Goal: Information Seeking & Learning: Learn about a topic

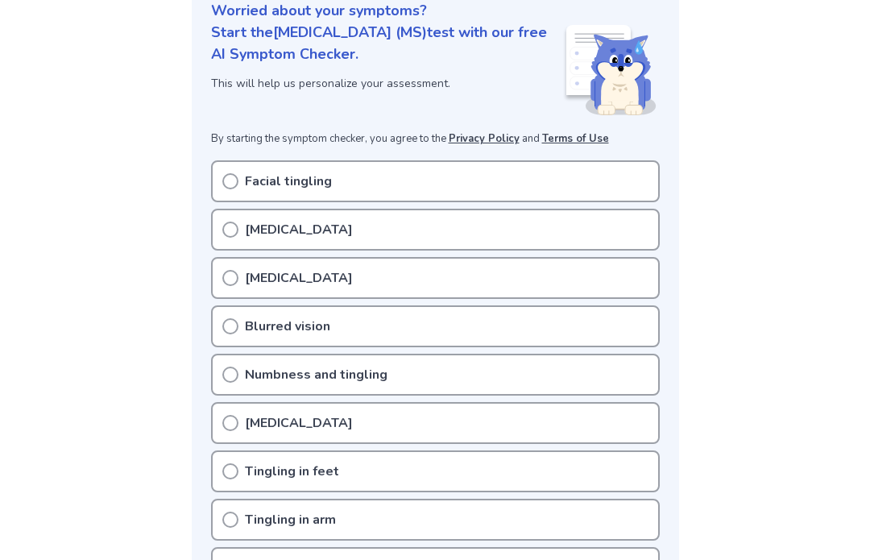
scroll to position [209, 0]
click at [234, 173] on circle at bounding box center [230, 180] width 14 height 14
click at [239, 208] on div "[MEDICAL_DATA]" at bounding box center [435, 229] width 449 height 42
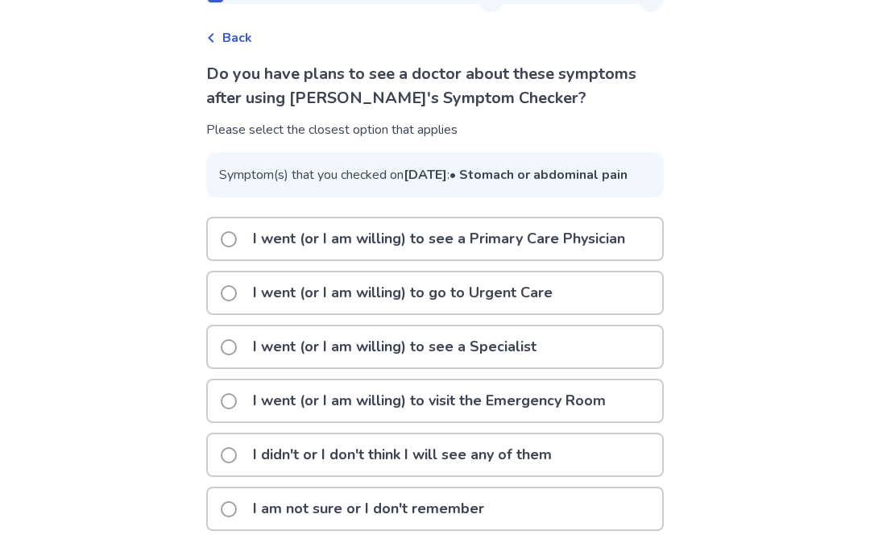
scroll to position [99, 0]
click at [235, 244] on span at bounding box center [229, 239] width 16 height 16
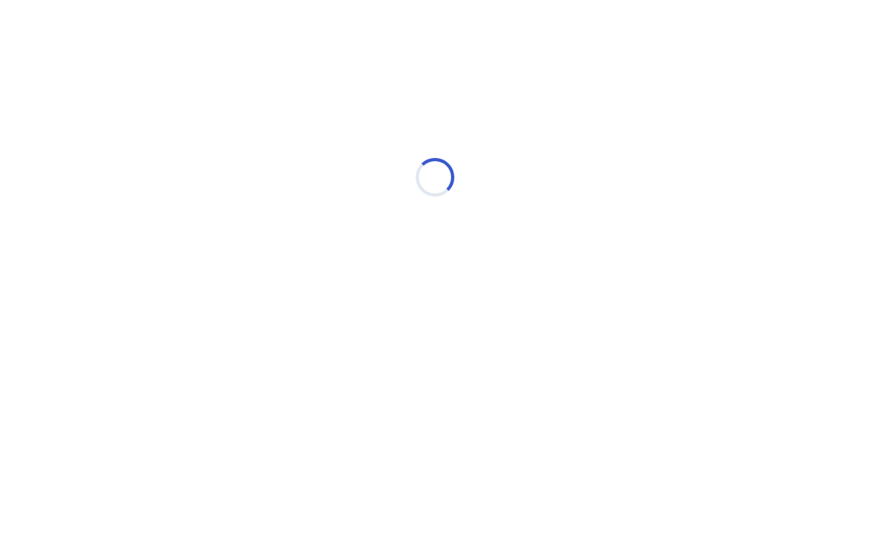
scroll to position [0, 0]
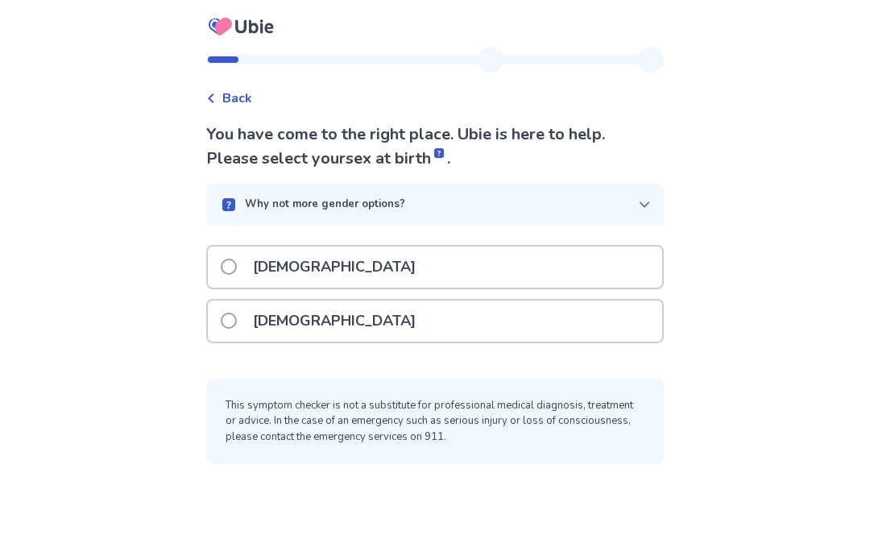
click at [233, 268] on span at bounding box center [229, 267] width 16 height 16
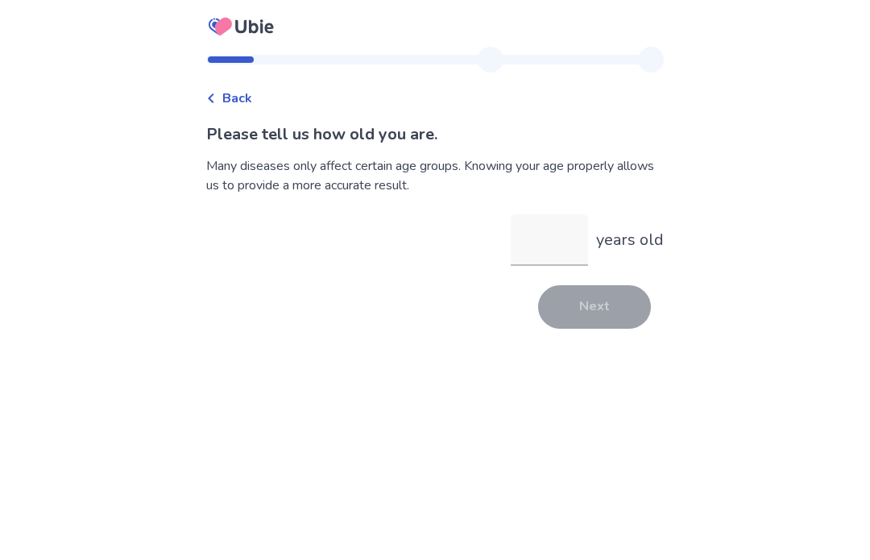
click at [544, 242] on input "years old" at bounding box center [549, 240] width 77 height 52
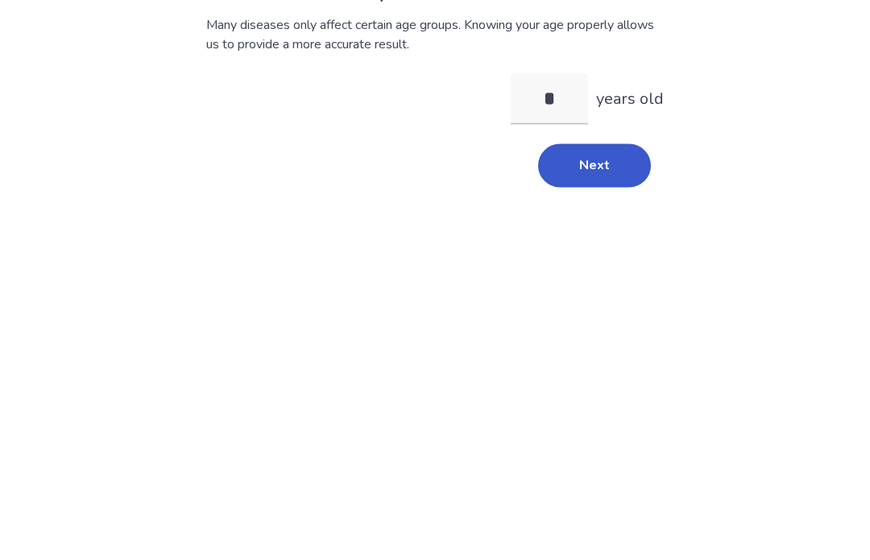
type input "**"
click at [606, 285] on button "Next" at bounding box center [594, 306] width 113 height 43
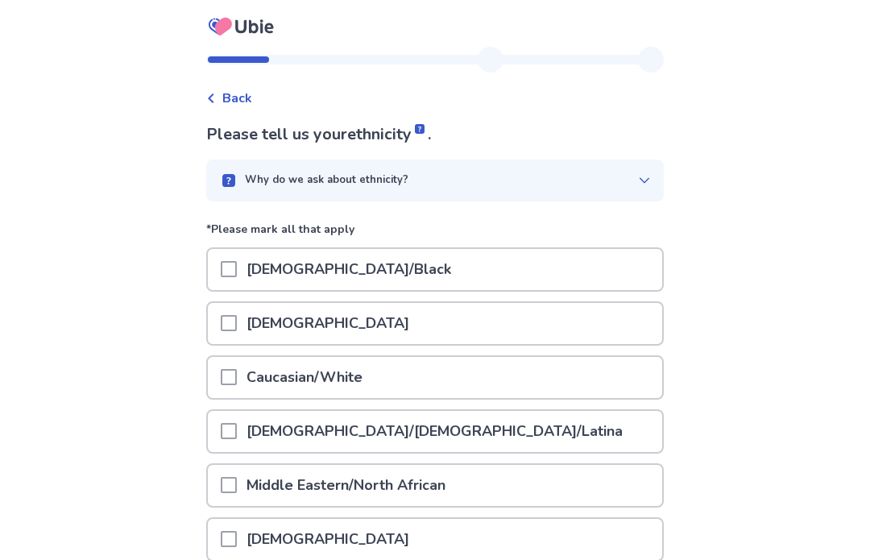
click at [237, 379] on span at bounding box center [229, 377] width 16 height 16
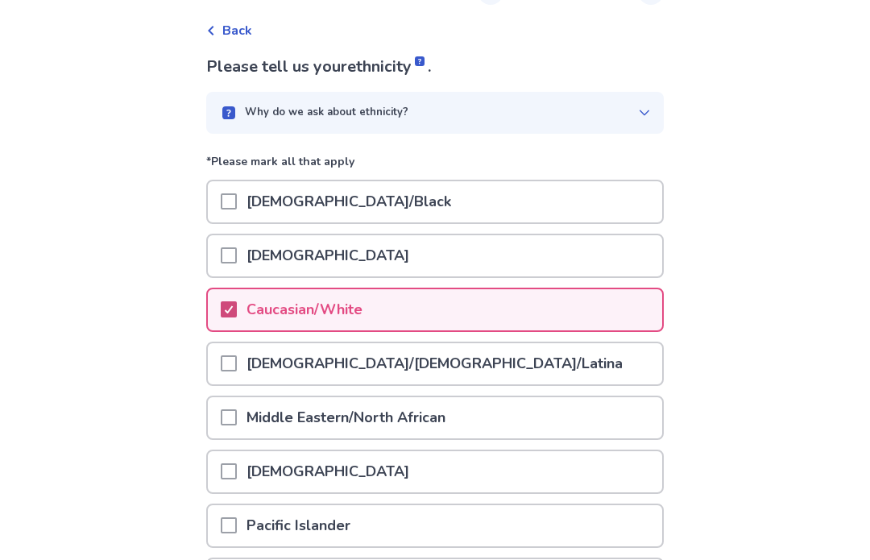
scroll to position [192, 0]
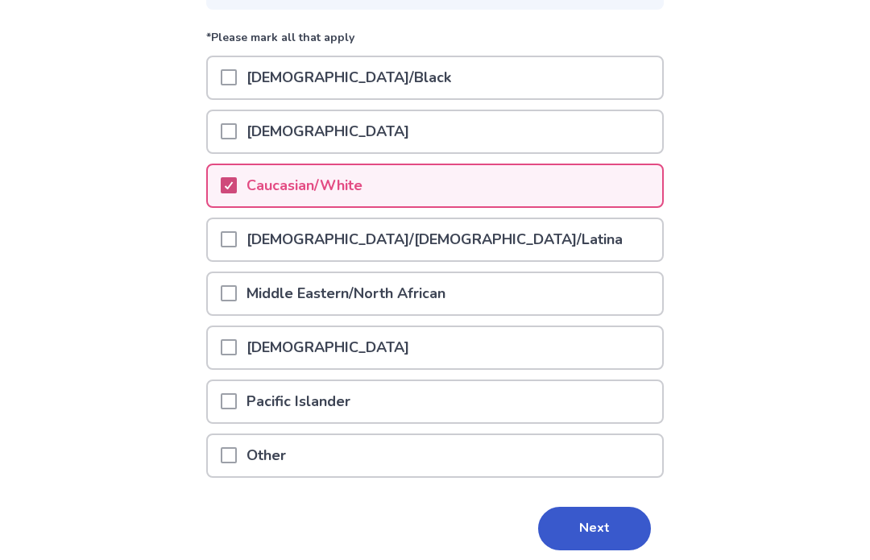
click at [599, 524] on button "Next" at bounding box center [594, 528] width 113 height 43
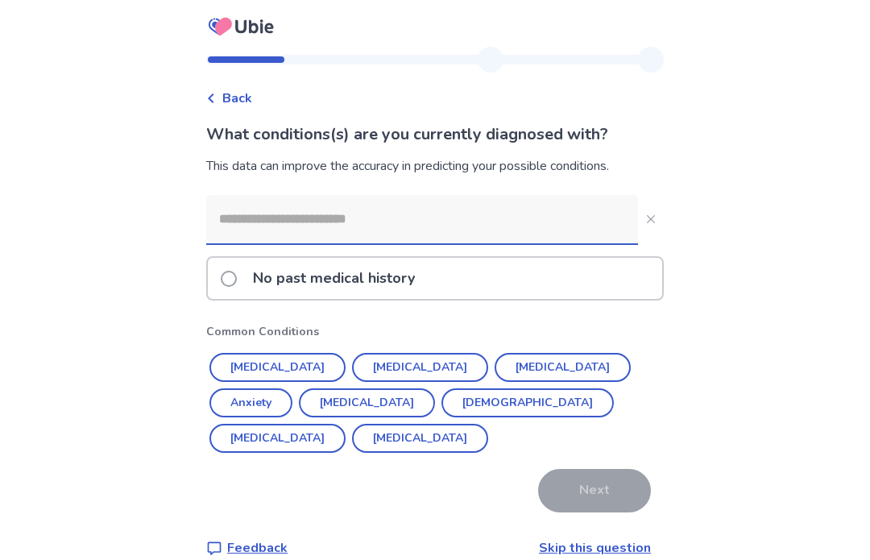
click at [287, 362] on button "Hypertension" at bounding box center [277, 367] width 136 height 29
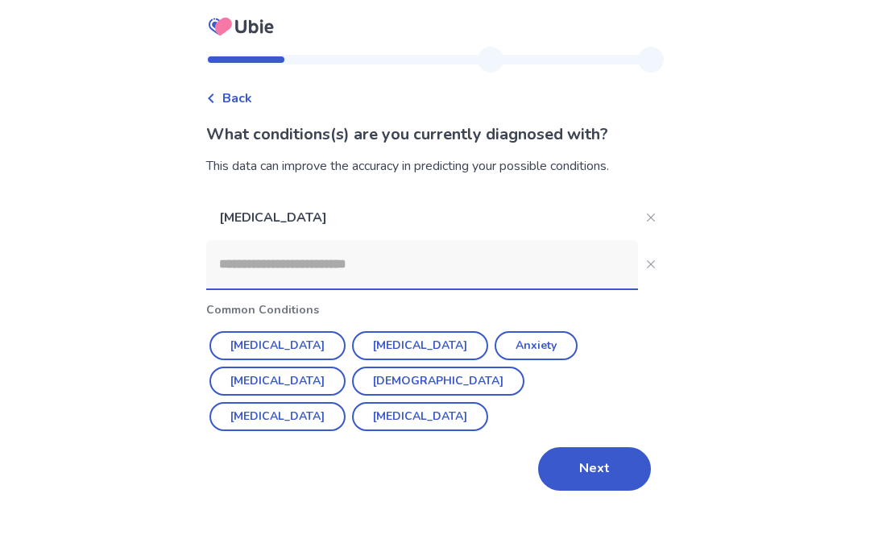
click at [606, 470] on button "Next" at bounding box center [594, 468] width 113 height 43
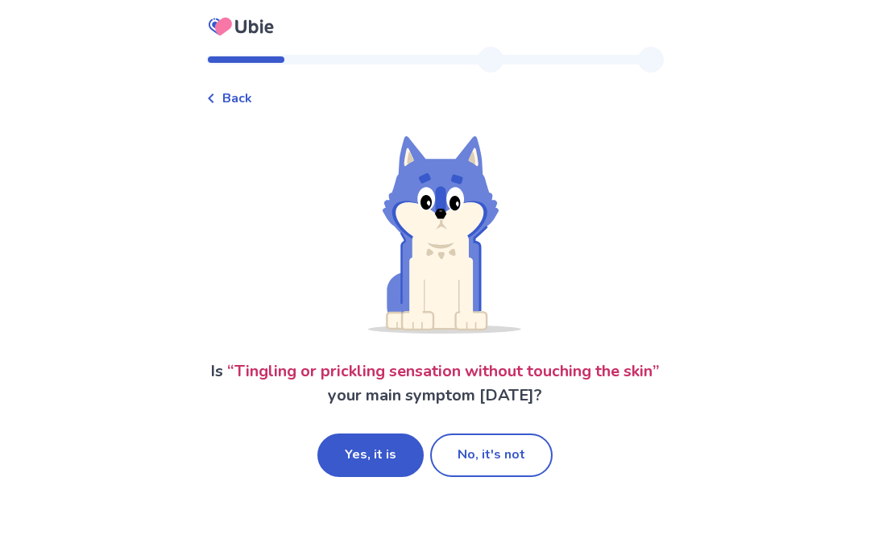
click at [496, 462] on button "No, it's not" at bounding box center [491, 454] width 122 height 43
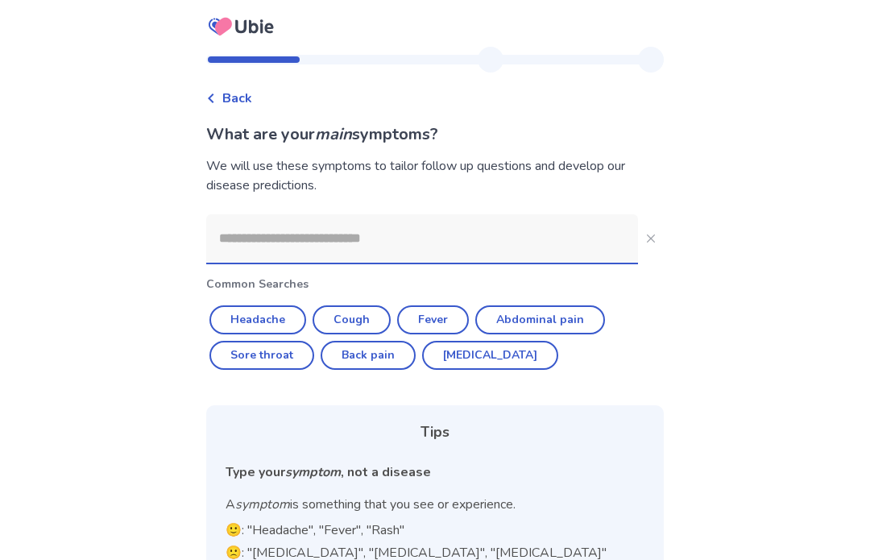
click at [274, 322] on button "Headache" at bounding box center [257, 319] width 97 height 29
type input "********"
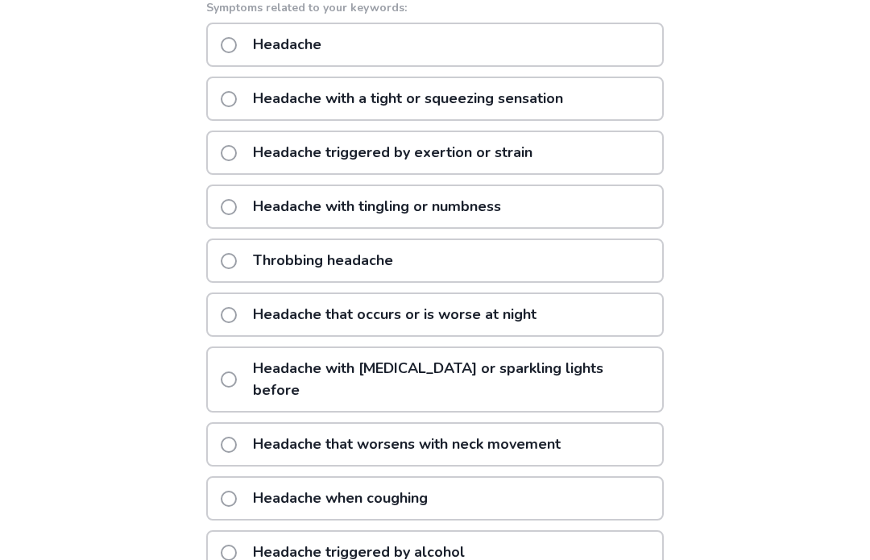
scroll to position [294, 0]
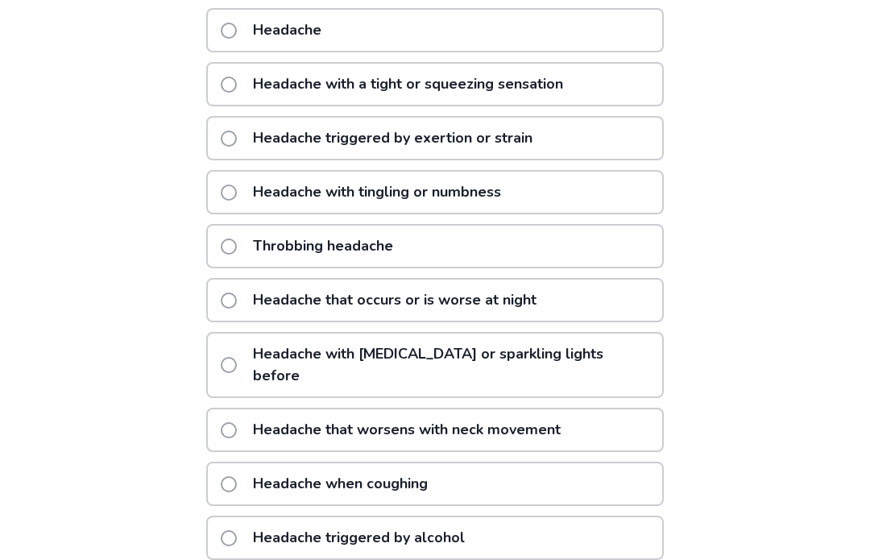
click at [236, 422] on span at bounding box center [229, 430] width 16 height 16
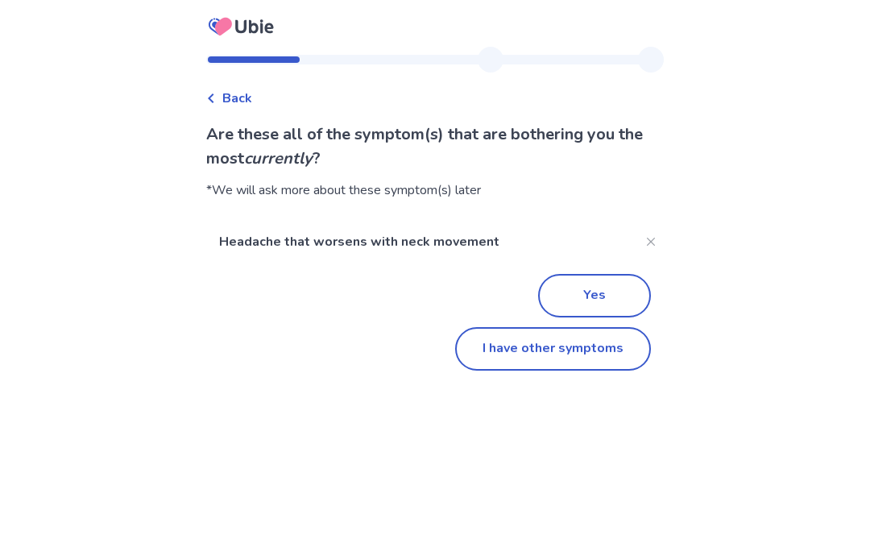
click at [576, 351] on button "I have other symptoms" at bounding box center [553, 348] width 196 height 43
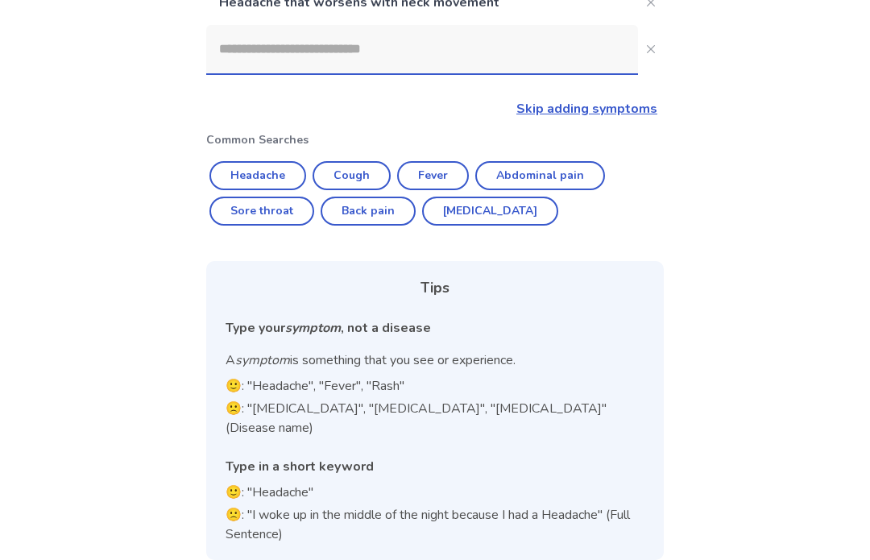
click at [552, 171] on button "Abdominal pain" at bounding box center [540, 175] width 130 height 29
type input "**********"
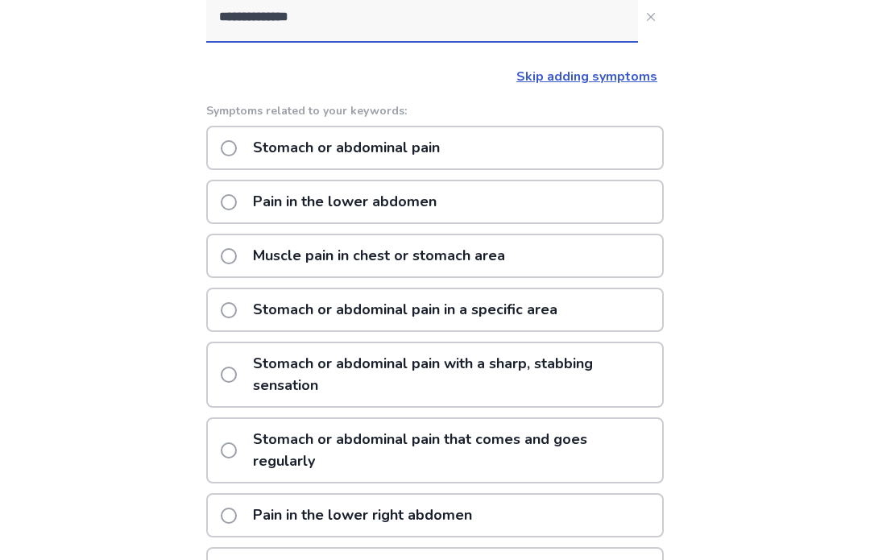
scroll to position [242, 0]
click at [233, 205] on span at bounding box center [229, 202] width 16 height 16
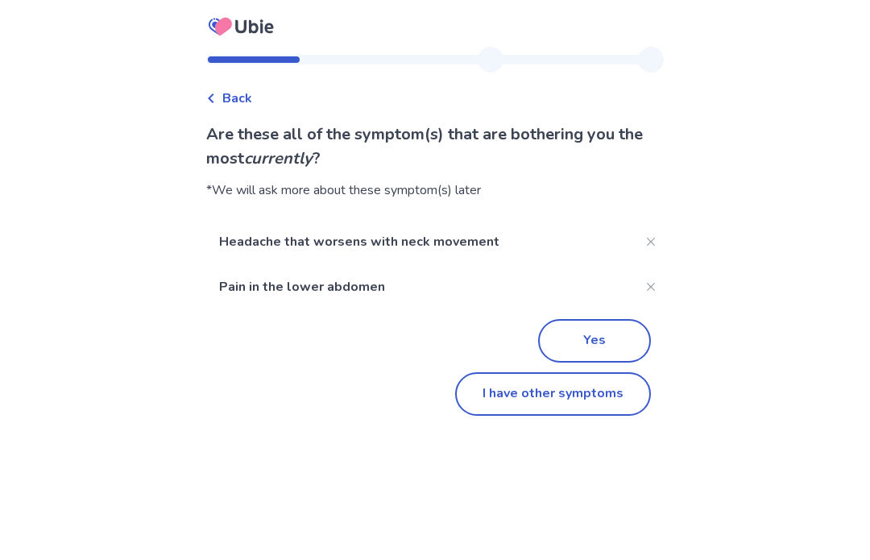
click at [560, 401] on button "I have other symptoms" at bounding box center [553, 393] width 196 height 43
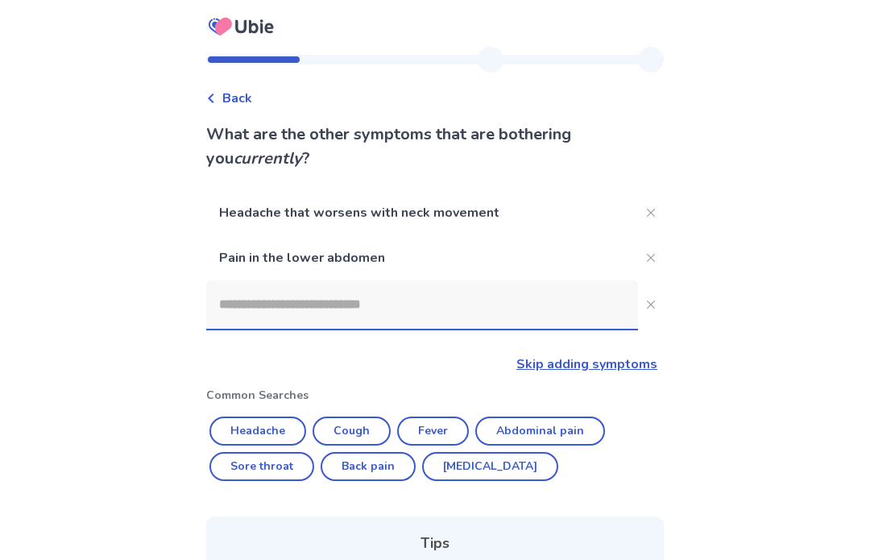
scroll to position [255, 0]
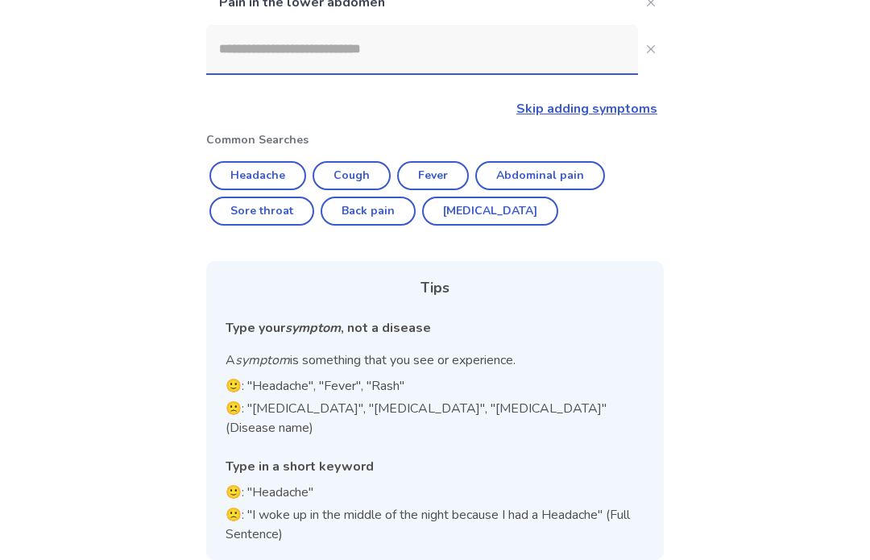
click at [386, 209] on button "Back pain" at bounding box center [368, 210] width 95 height 29
type input "*********"
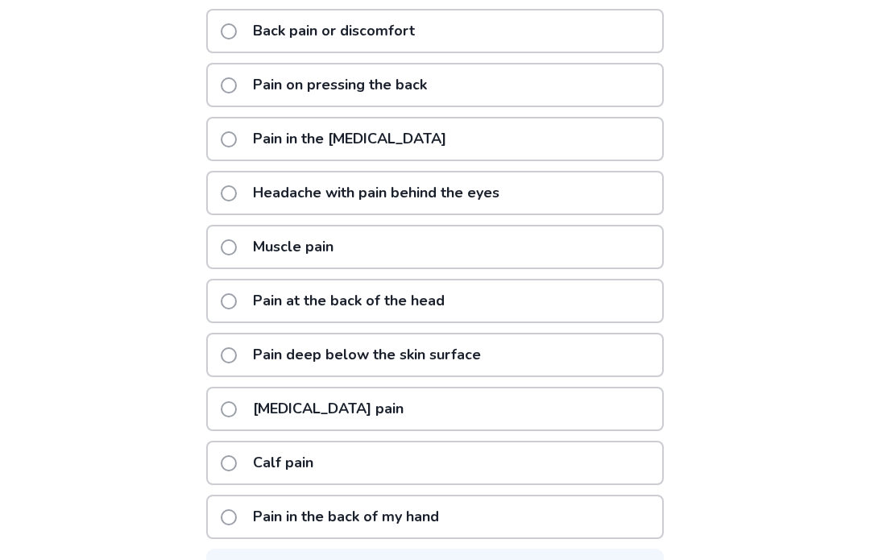
scroll to position [405, 0]
click at [237, 186] on span at bounding box center [229, 192] width 16 height 16
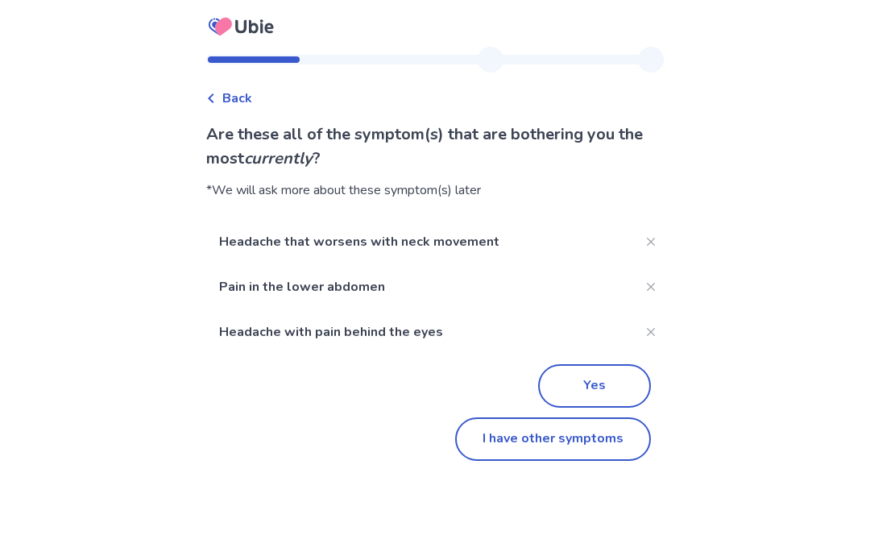
click at [569, 448] on button "I have other symptoms" at bounding box center [553, 438] width 196 height 43
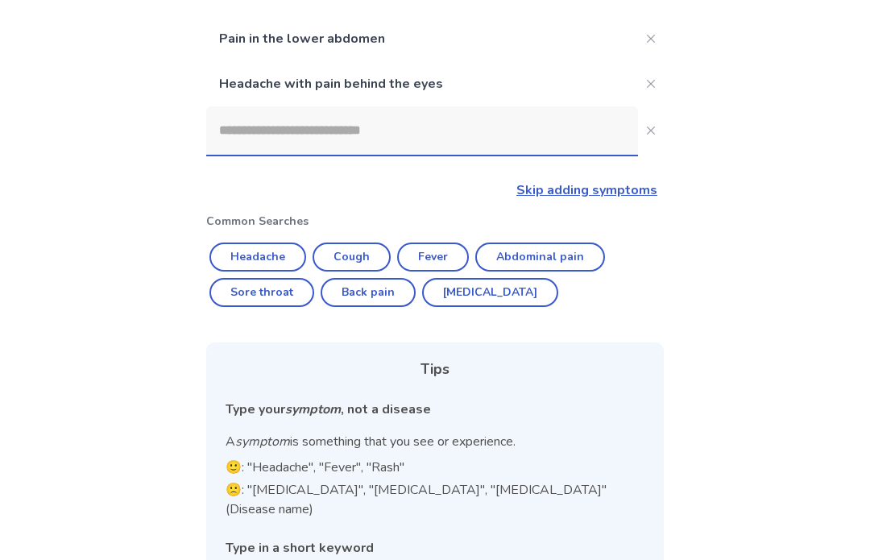
scroll to position [240, 0]
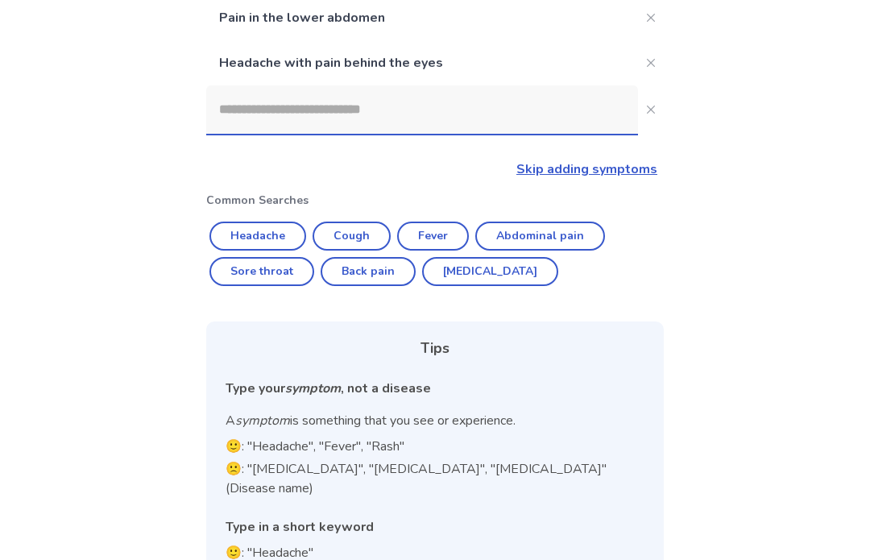
click at [598, 172] on link "Skip adding symptoms" at bounding box center [586, 169] width 141 height 18
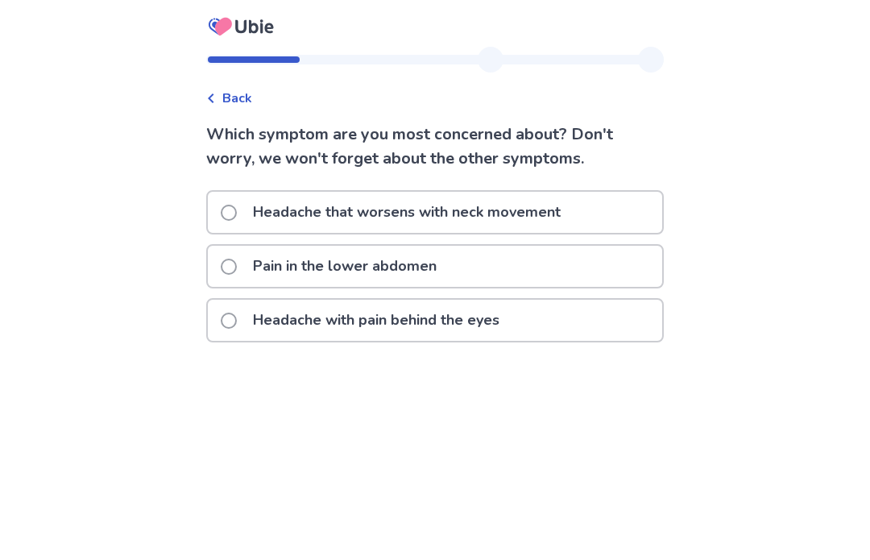
scroll to position [60, 0]
click at [234, 312] on span at bounding box center [229, 320] width 16 height 16
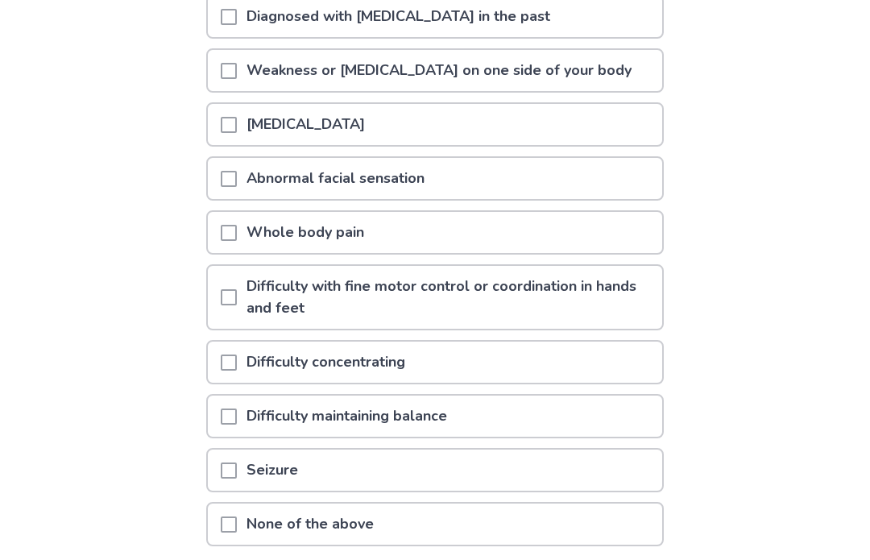
scroll to position [223, 0]
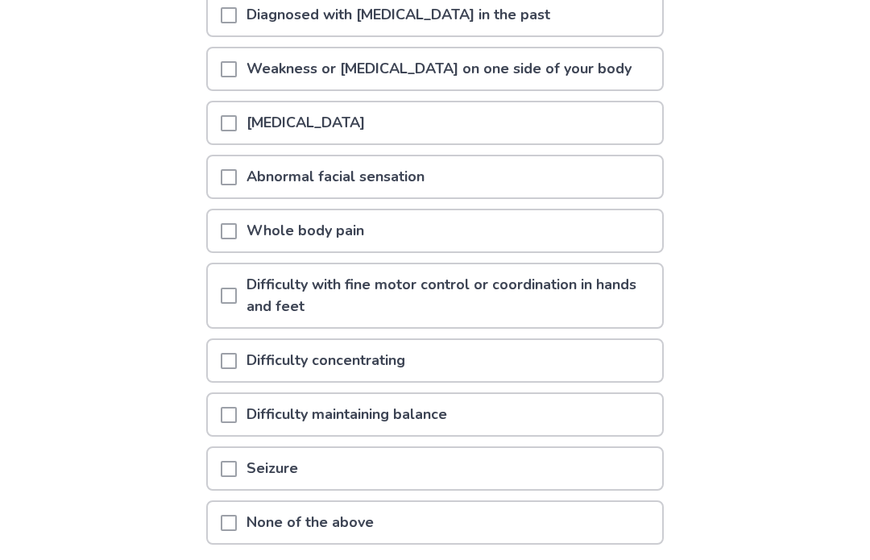
click at [237, 179] on span at bounding box center [229, 178] width 16 height 16
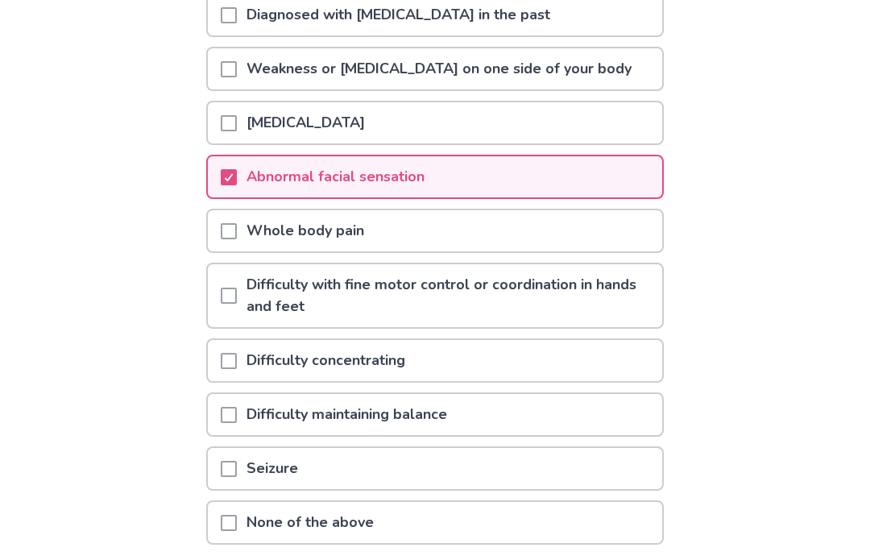
click at [237, 221] on div at bounding box center [229, 230] width 16 height 41
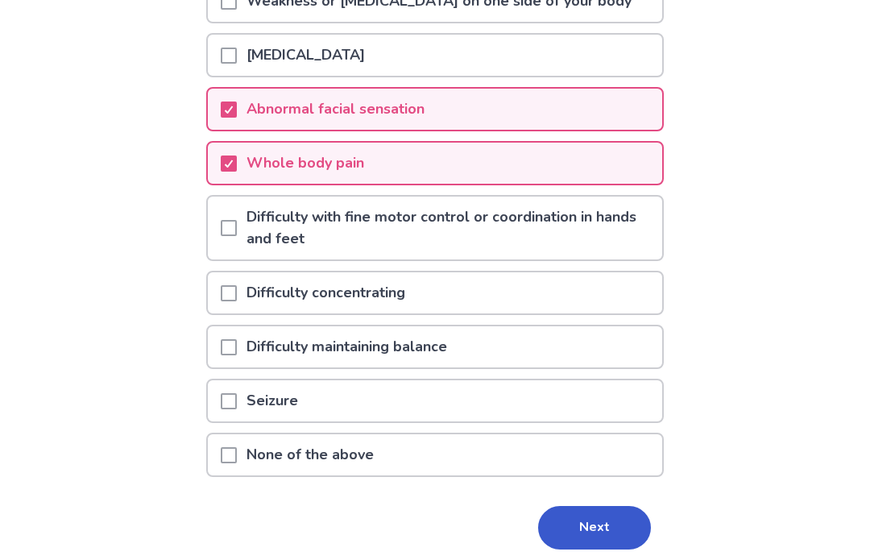
scroll to position [352, 0]
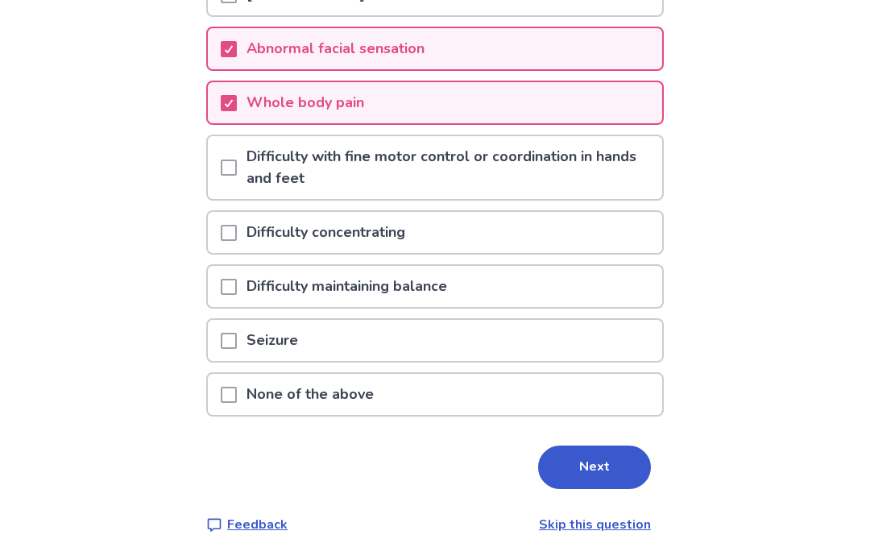
click at [234, 289] on span at bounding box center [229, 287] width 16 height 16
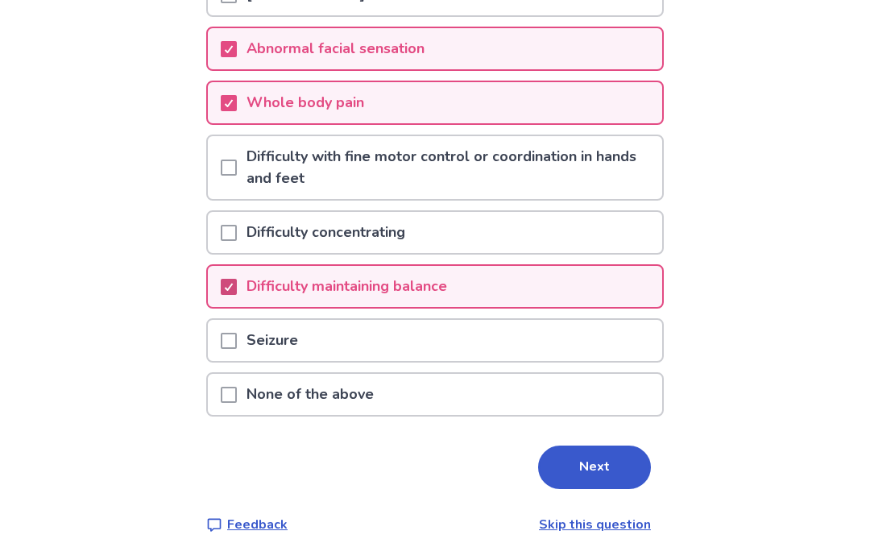
click at [599, 465] on button "Next" at bounding box center [594, 466] width 113 height 43
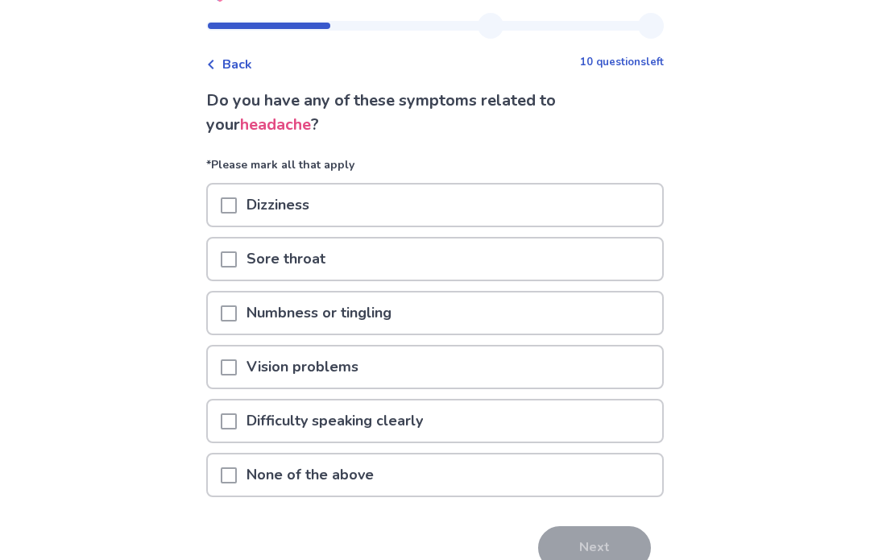
scroll to position [35, 0]
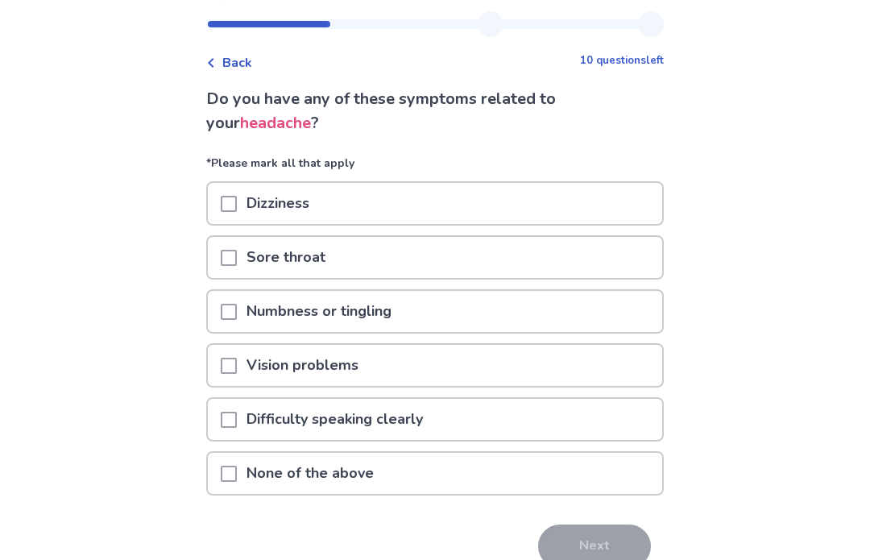
click at [233, 205] on span at bounding box center [229, 204] width 16 height 16
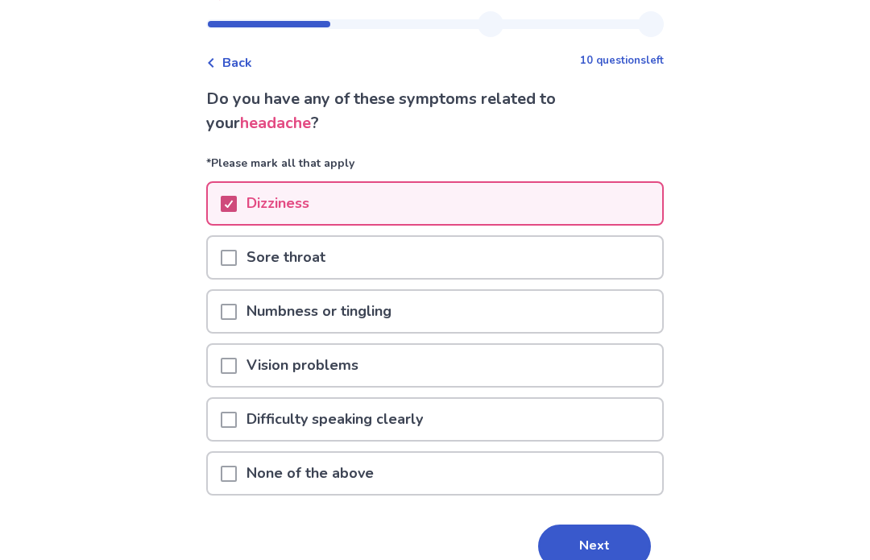
click at [608, 545] on button "Next" at bounding box center [594, 545] width 113 height 43
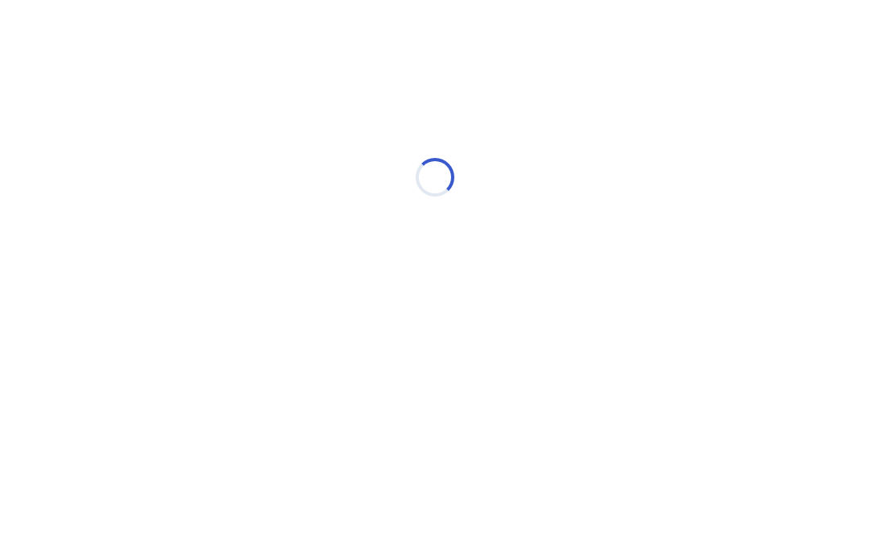
select select "*"
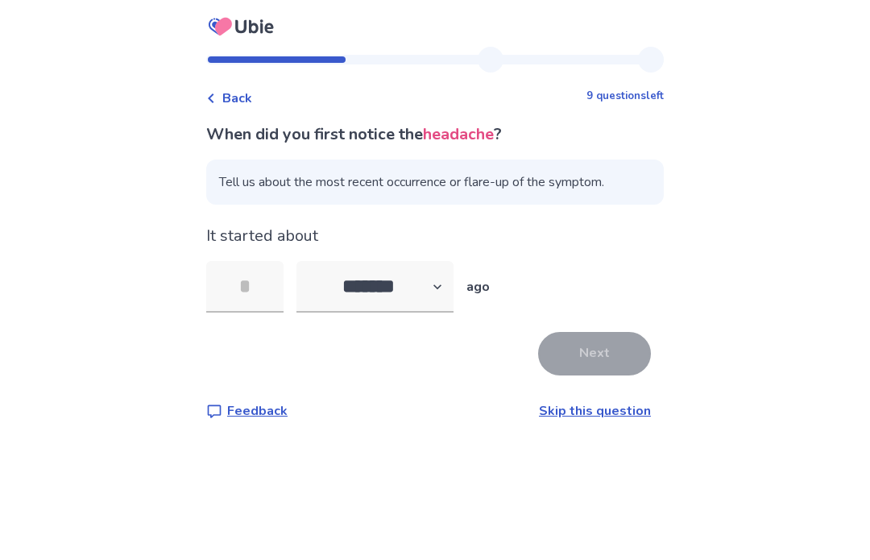
click at [256, 275] on input "tel" at bounding box center [244, 287] width 77 height 52
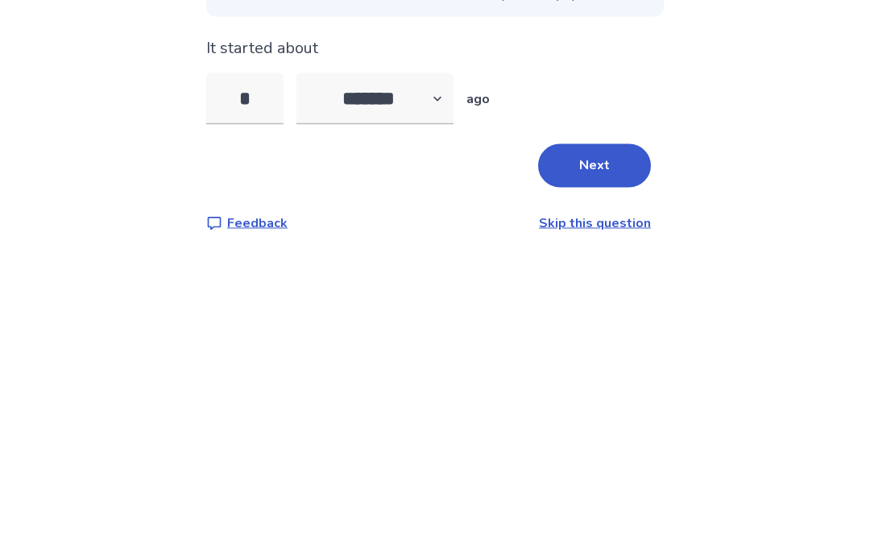
type input "**"
click at [585, 332] on button "Next" at bounding box center [594, 353] width 113 height 43
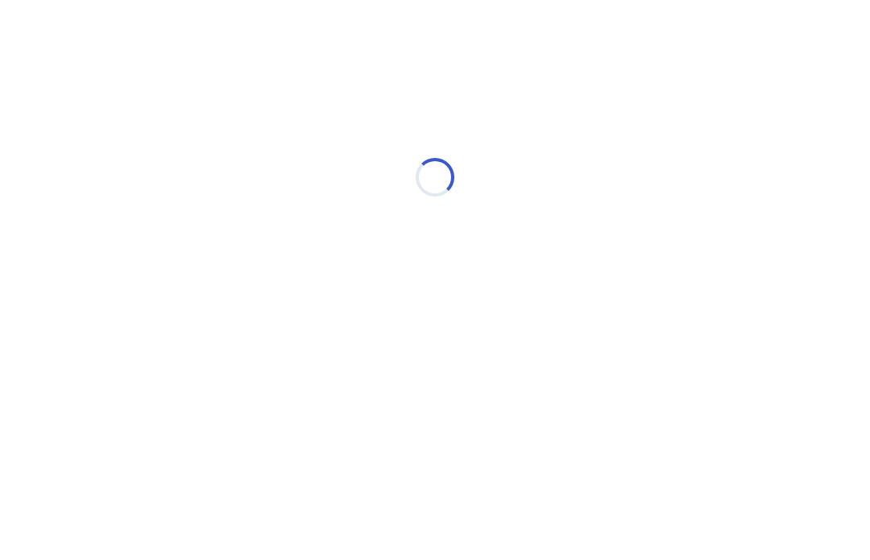
select select "*"
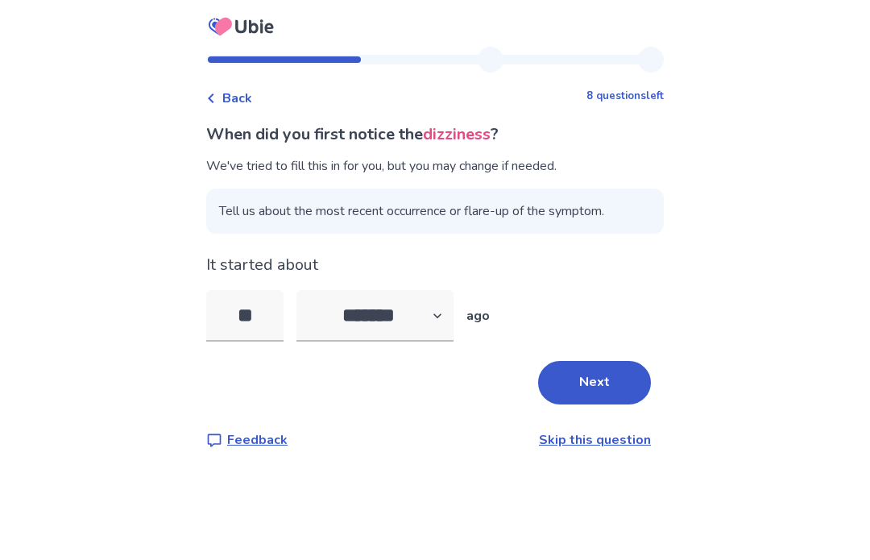
click at [602, 379] on button "Next" at bounding box center [594, 382] width 113 height 43
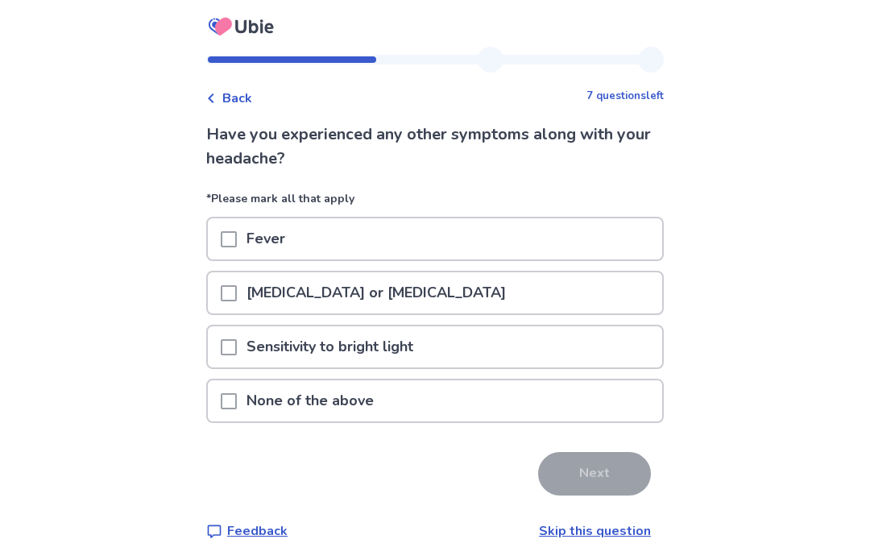
click at [231, 282] on div at bounding box center [229, 292] width 16 height 41
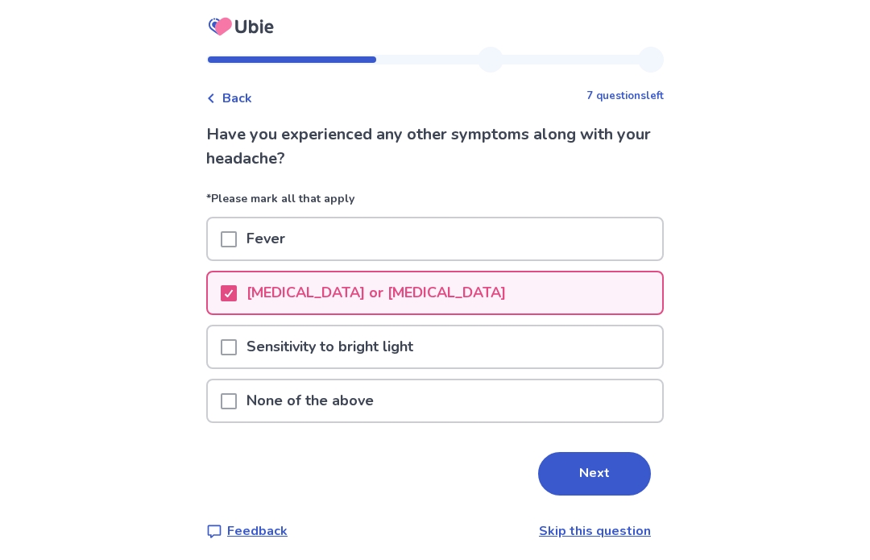
click at [237, 342] on span at bounding box center [229, 347] width 16 height 16
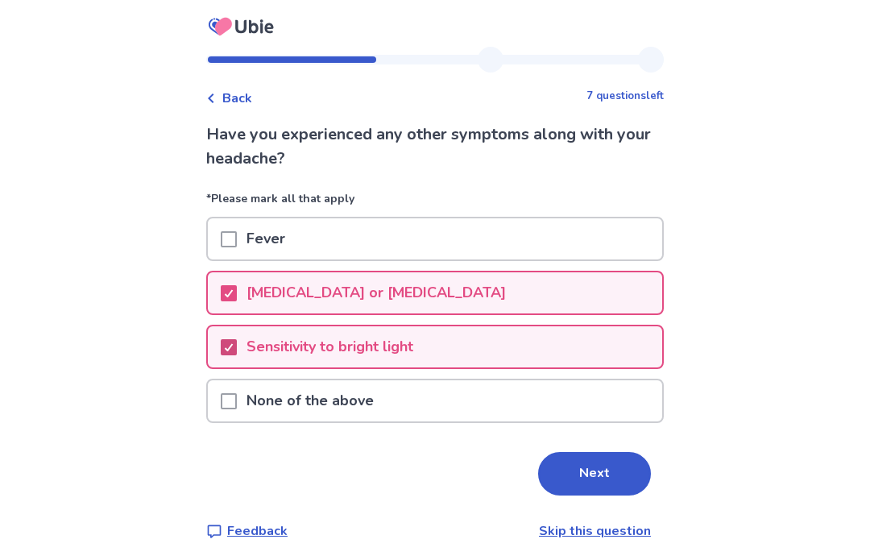
click at [605, 474] on button "Next" at bounding box center [594, 473] width 113 height 43
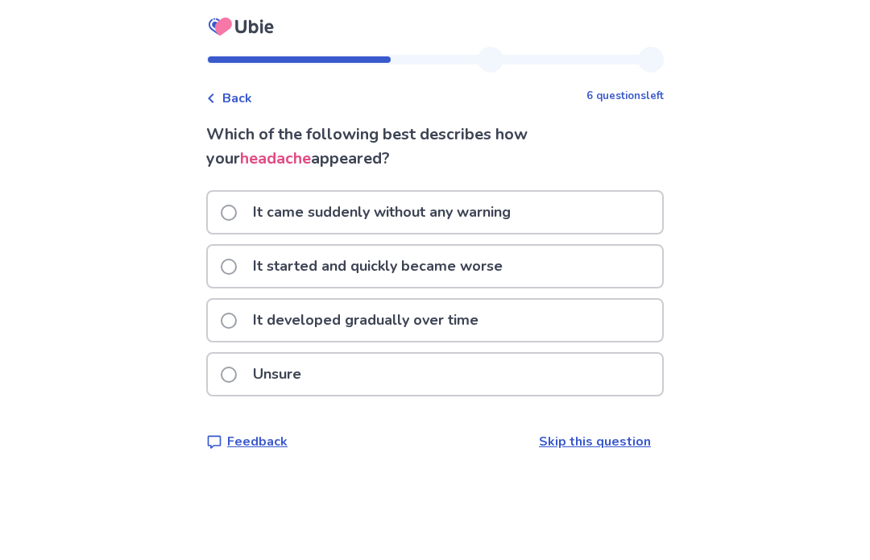
click at [240, 311] on label "It developed gradually over time" at bounding box center [354, 320] width 267 height 41
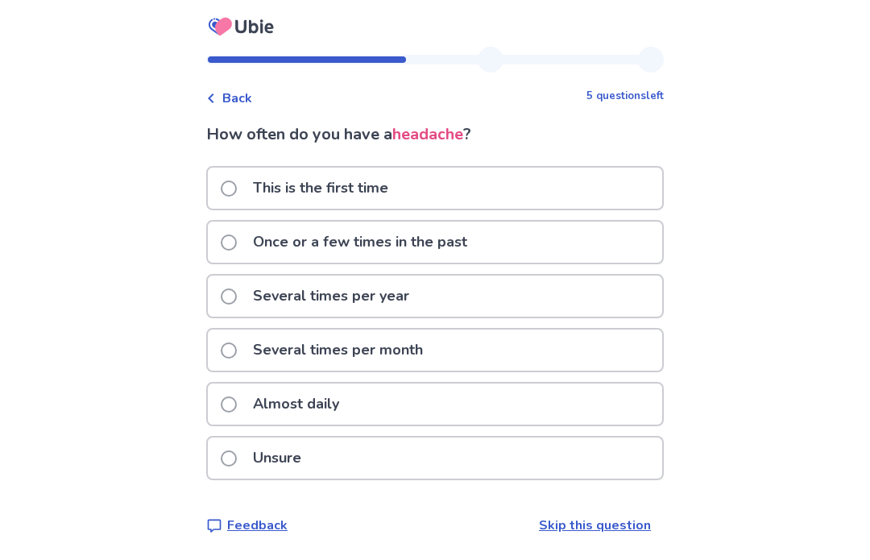
click at [240, 388] on label "Almost daily" at bounding box center [285, 403] width 128 height 41
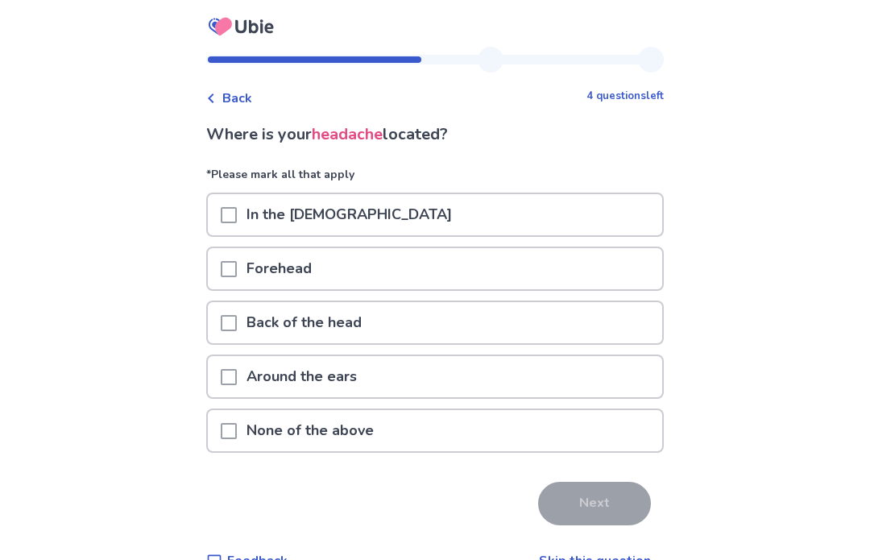
click at [237, 218] on span at bounding box center [229, 215] width 16 height 16
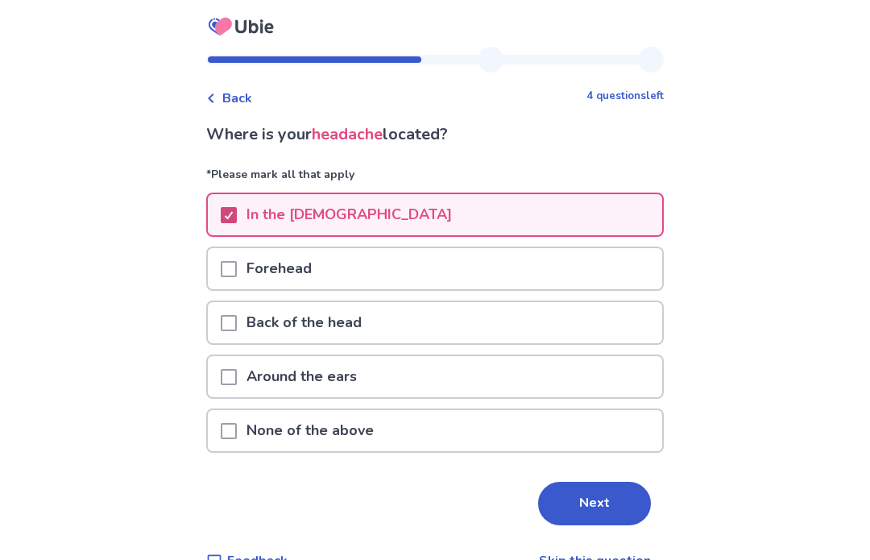
click at [599, 508] on button "Next" at bounding box center [594, 503] width 113 height 43
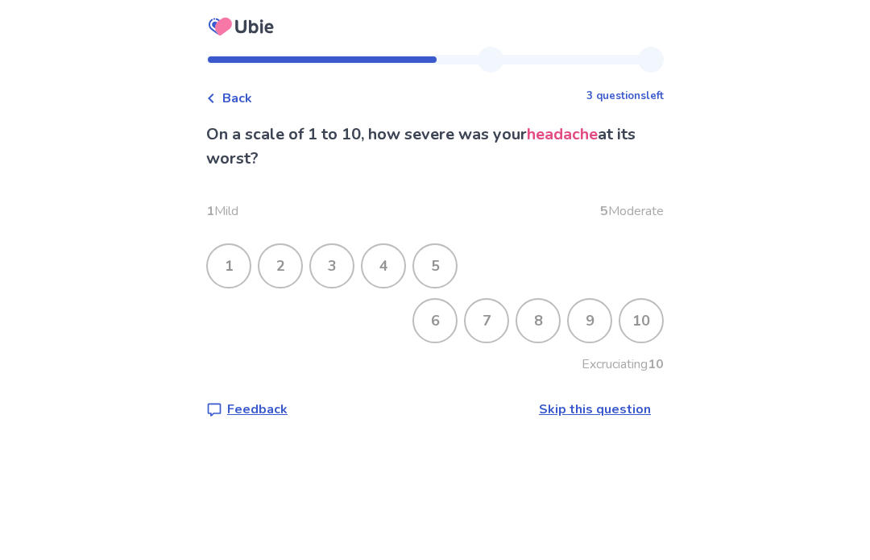
click at [388, 262] on div "4" at bounding box center [383, 266] width 42 height 42
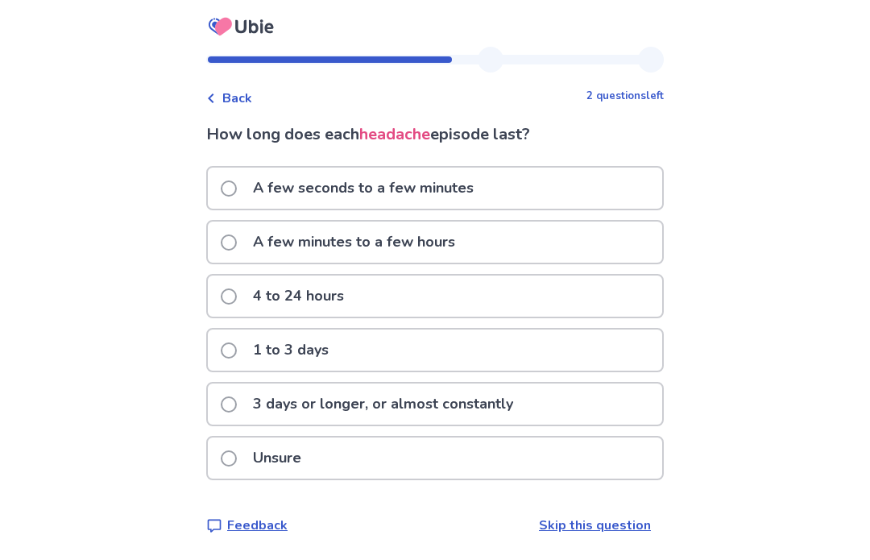
click at [237, 399] on span at bounding box center [229, 404] width 16 height 16
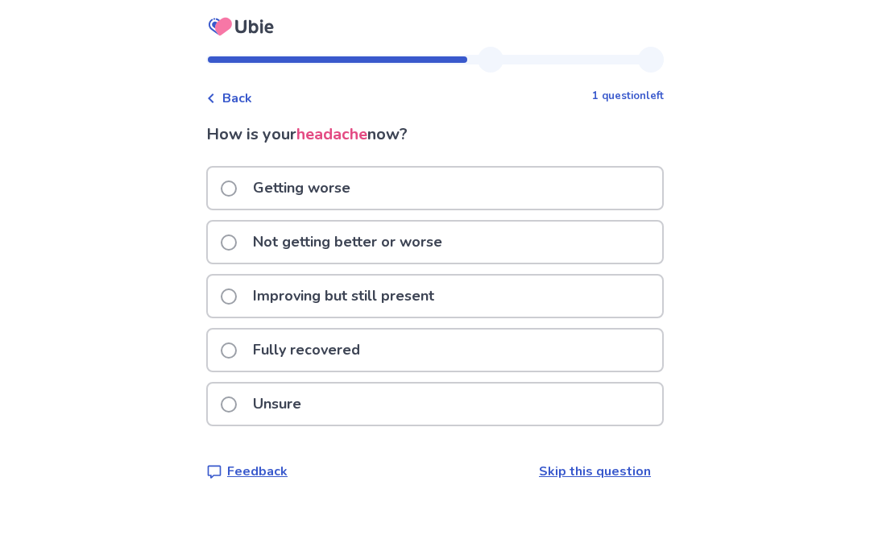
click at [236, 242] on span at bounding box center [229, 242] width 16 height 16
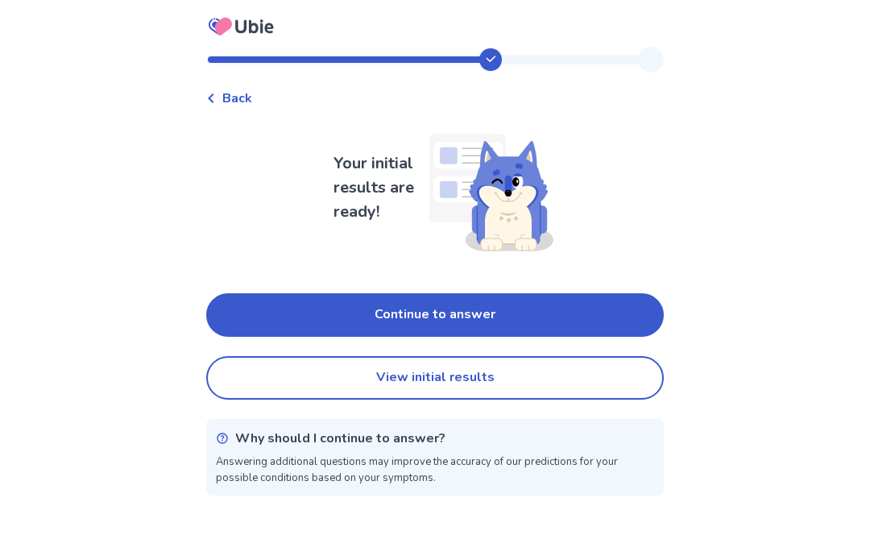
click at [477, 310] on button "Continue to answer" at bounding box center [434, 314] width 457 height 43
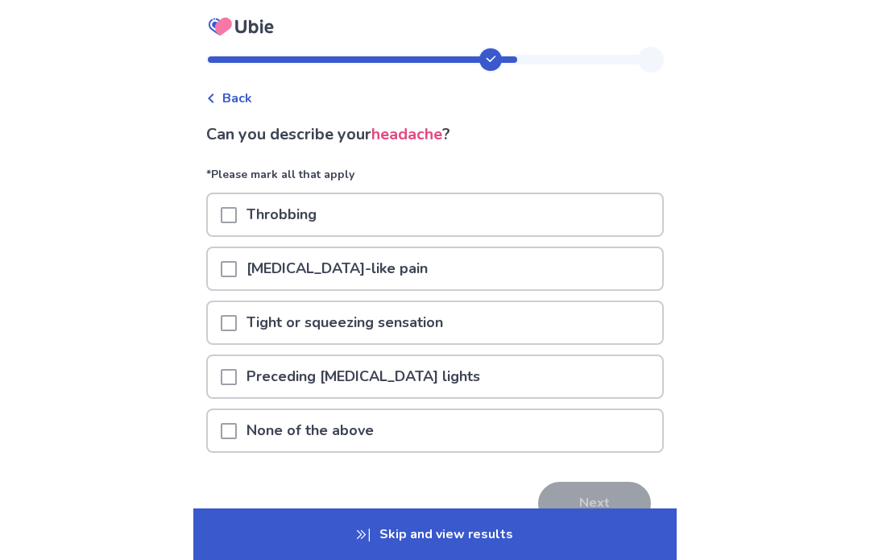
click at [237, 323] on span at bounding box center [229, 323] width 16 height 16
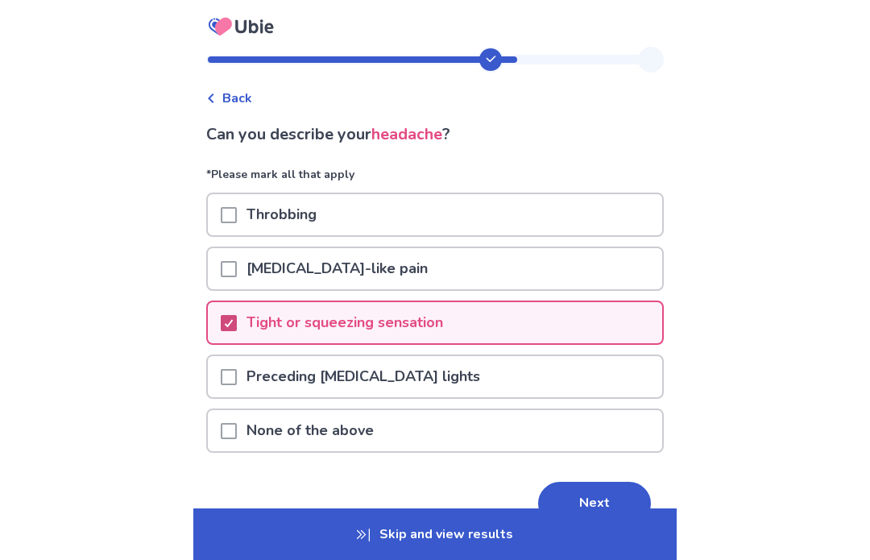
click at [599, 496] on button "Next" at bounding box center [594, 503] width 113 height 43
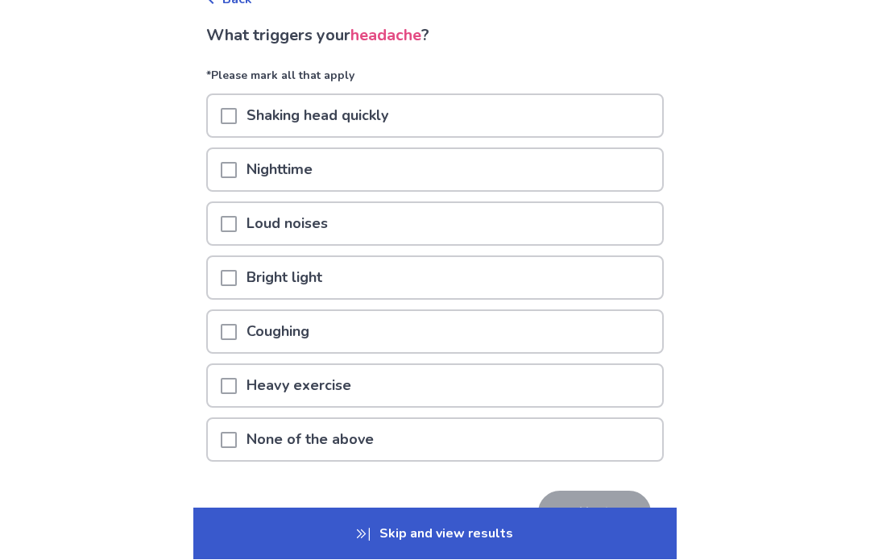
scroll to position [101, 0]
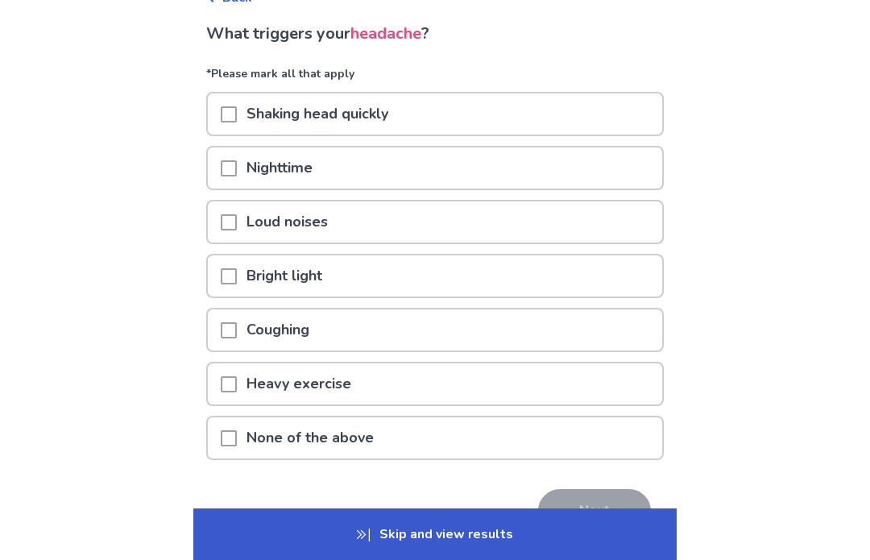
click at [234, 338] on div at bounding box center [229, 329] width 16 height 41
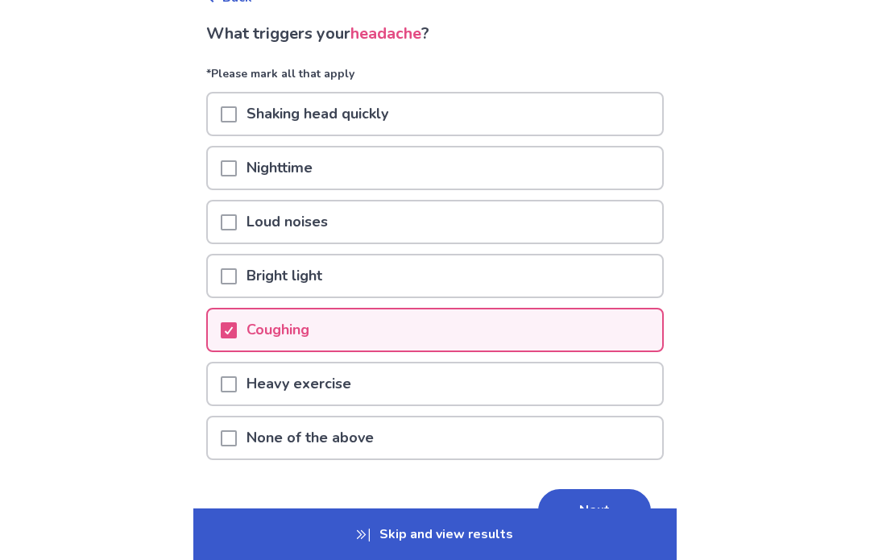
click at [236, 113] on span at bounding box center [229, 114] width 16 height 16
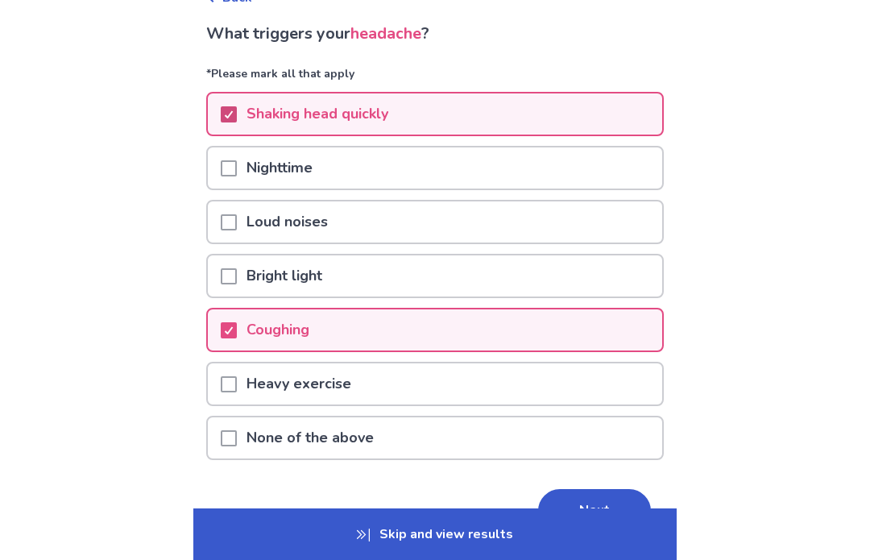
click at [596, 508] on button "Next" at bounding box center [594, 510] width 113 height 43
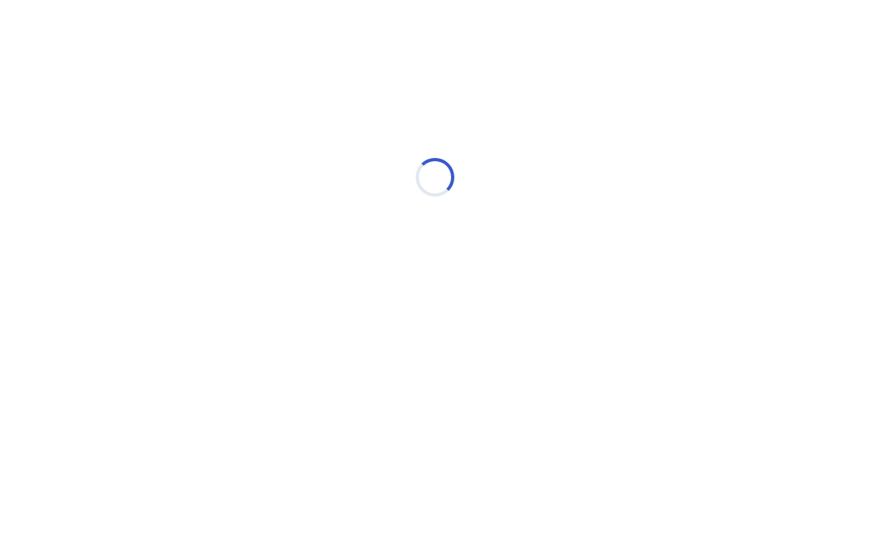
scroll to position [0, 0]
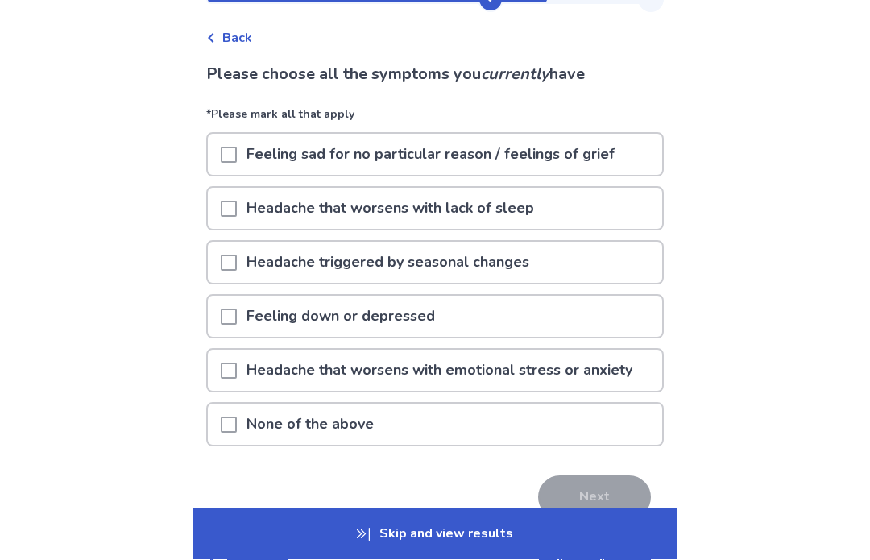
scroll to position [60, 0]
click at [236, 311] on span at bounding box center [229, 316] width 16 height 16
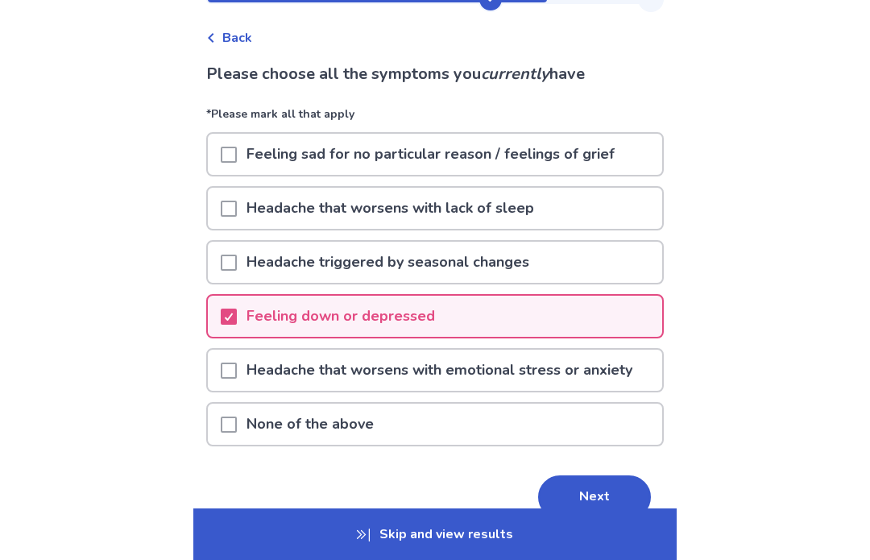
click at [237, 362] on span at bounding box center [229, 370] width 16 height 16
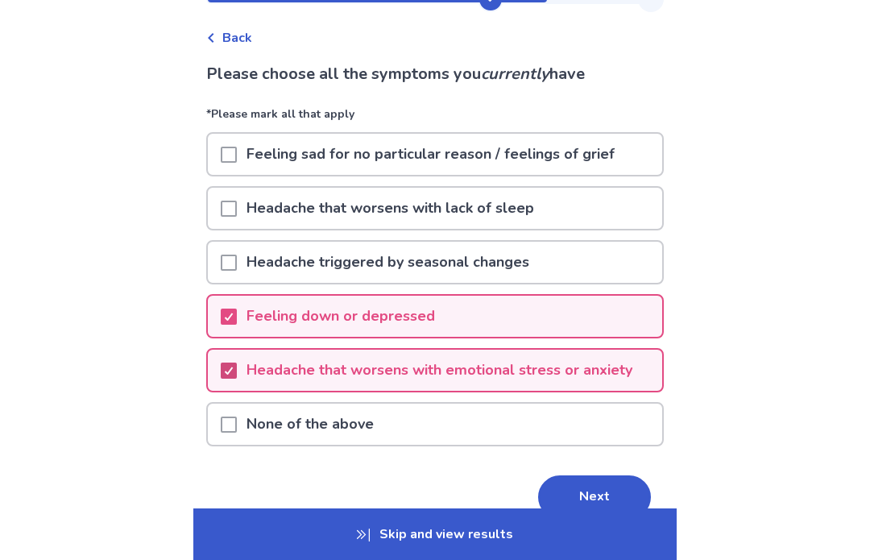
click at [604, 498] on button "Next" at bounding box center [594, 496] width 113 height 43
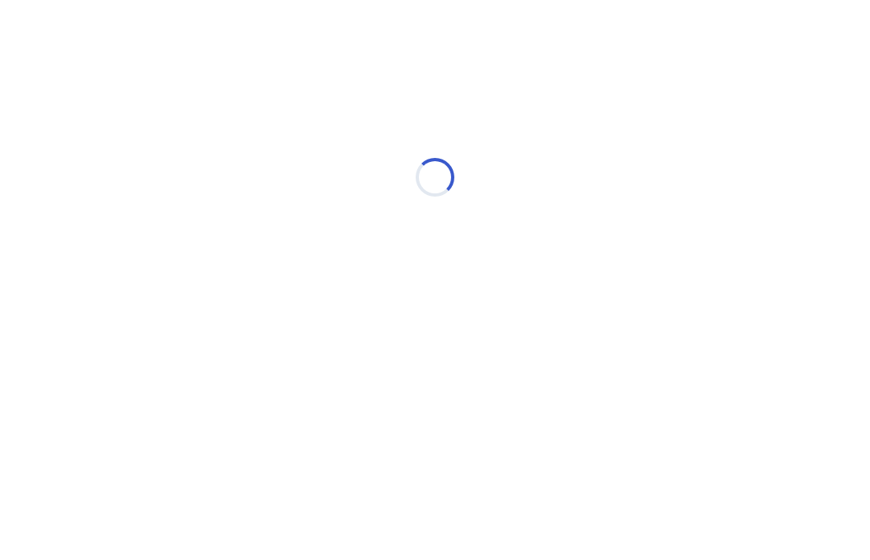
select select "*"
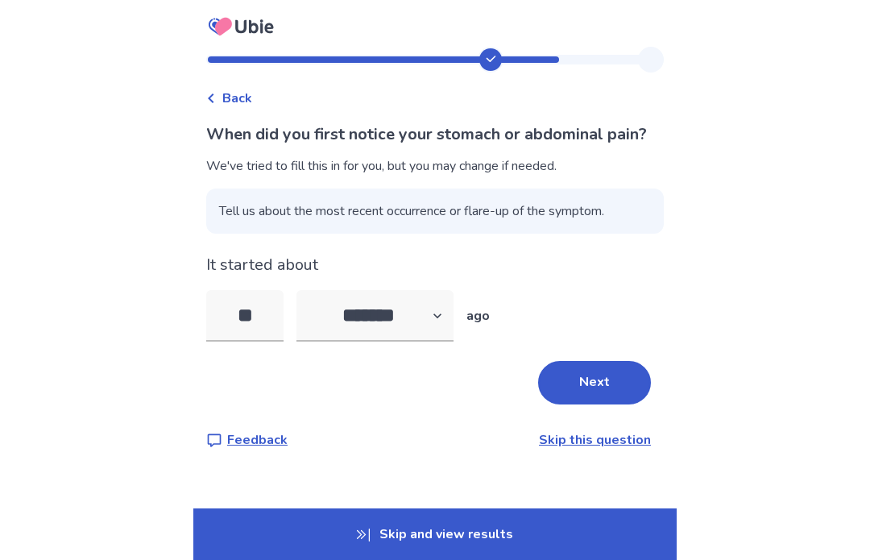
click at [594, 401] on button "Next" at bounding box center [594, 382] width 113 height 43
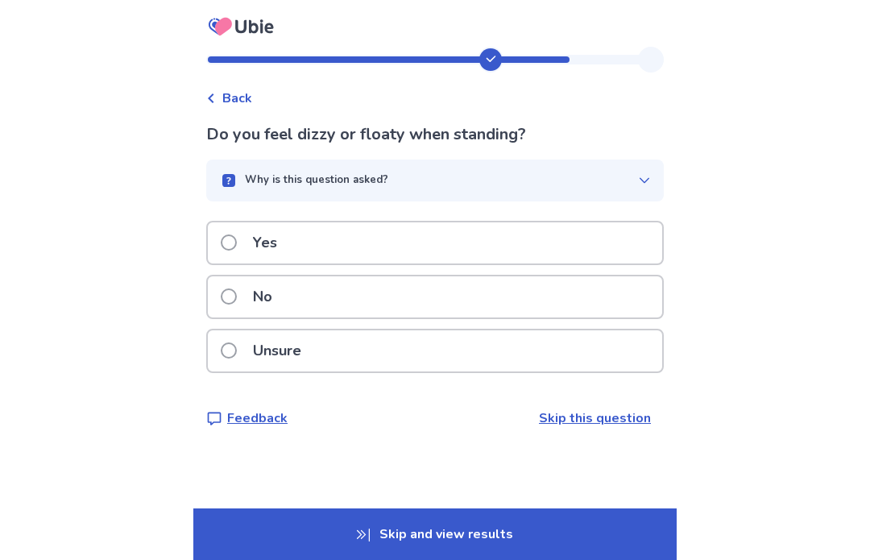
click at [237, 350] on span at bounding box center [229, 350] width 16 height 16
click at [246, 312] on label "No" at bounding box center [251, 296] width 61 height 41
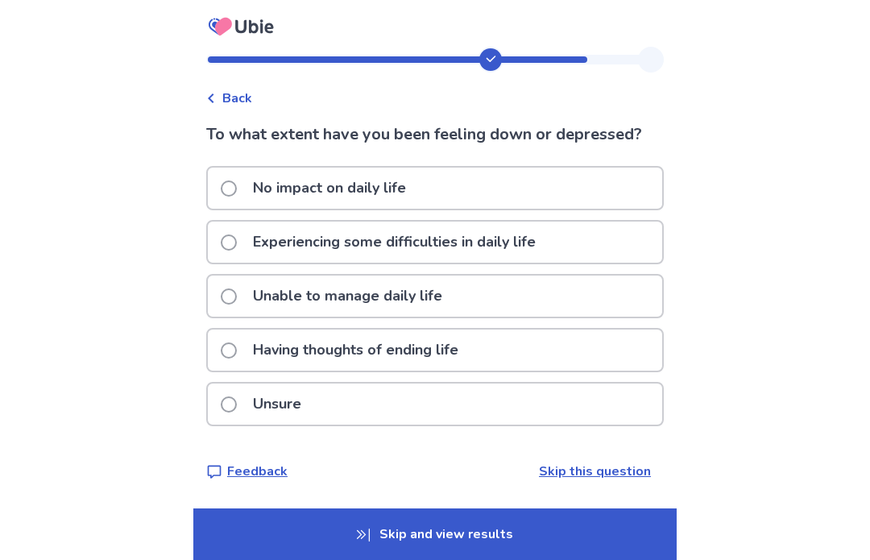
click at [242, 229] on label "Experiencing some difficulties in daily life" at bounding box center [383, 241] width 325 height 41
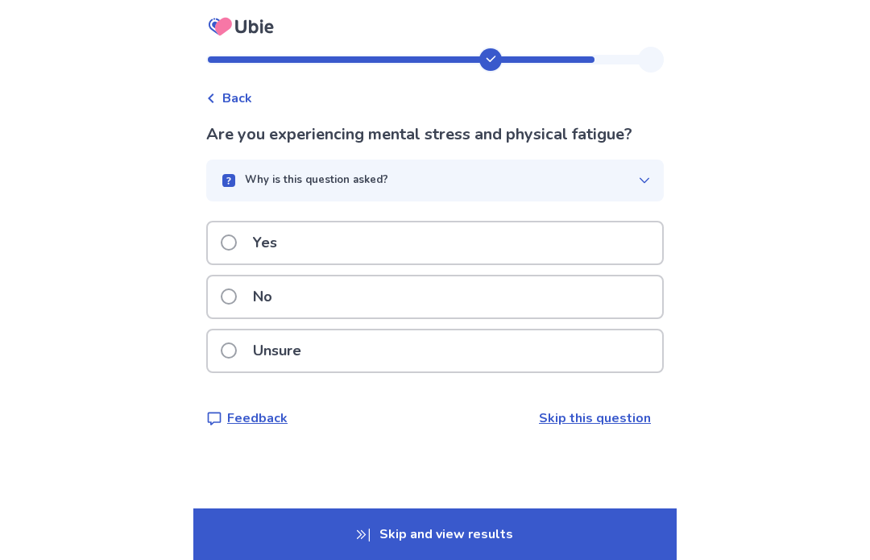
click at [237, 242] on span at bounding box center [229, 242] width 16 height 16
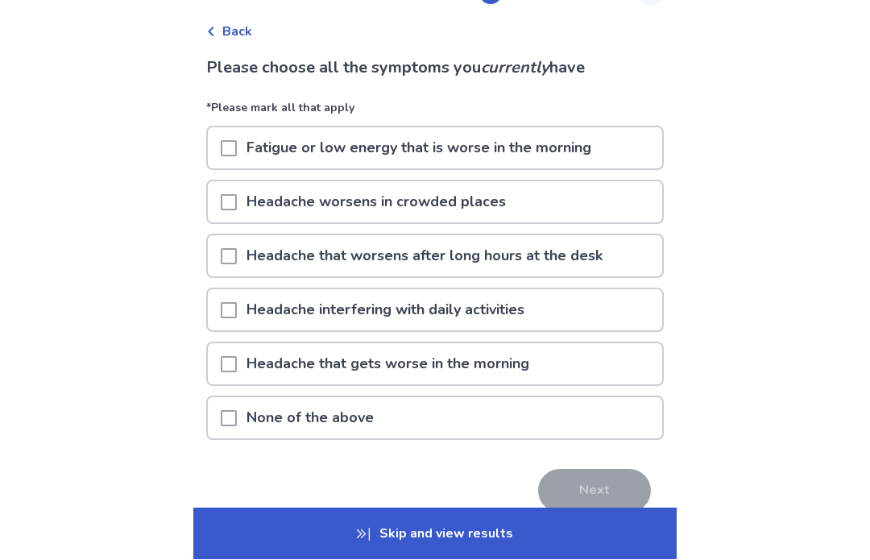
scroll to position [67, 0]
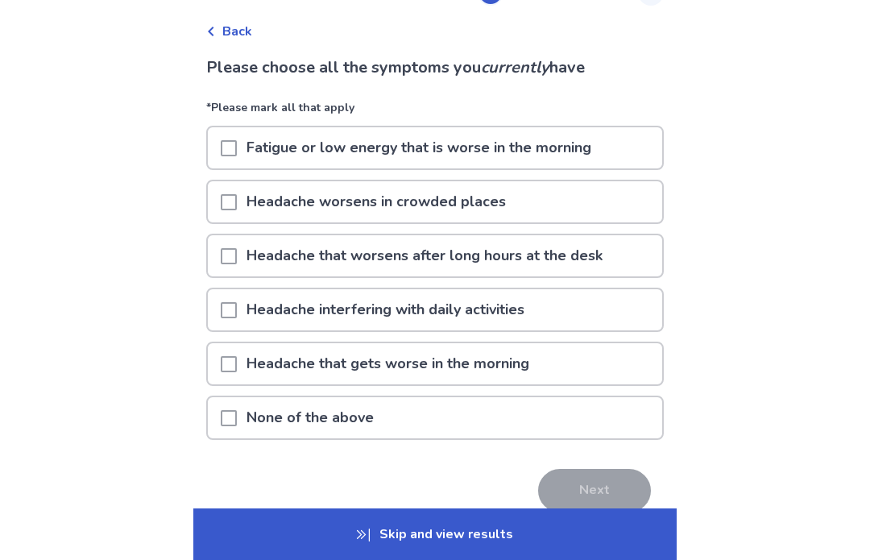
click at [237, 258] on span at bounding box center [229, 256] width 16 height 16
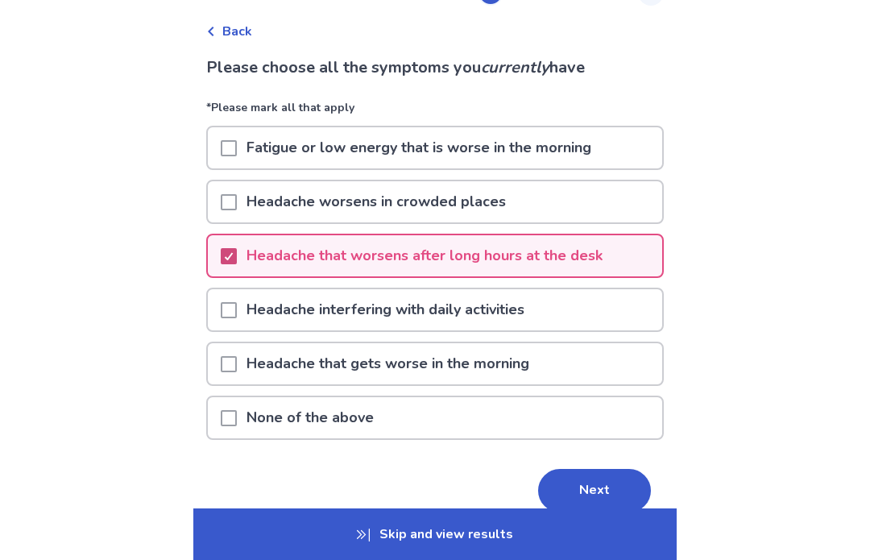
click at [600, 496] on button "Next" at bounding box center [594, 490] width 113 height 43
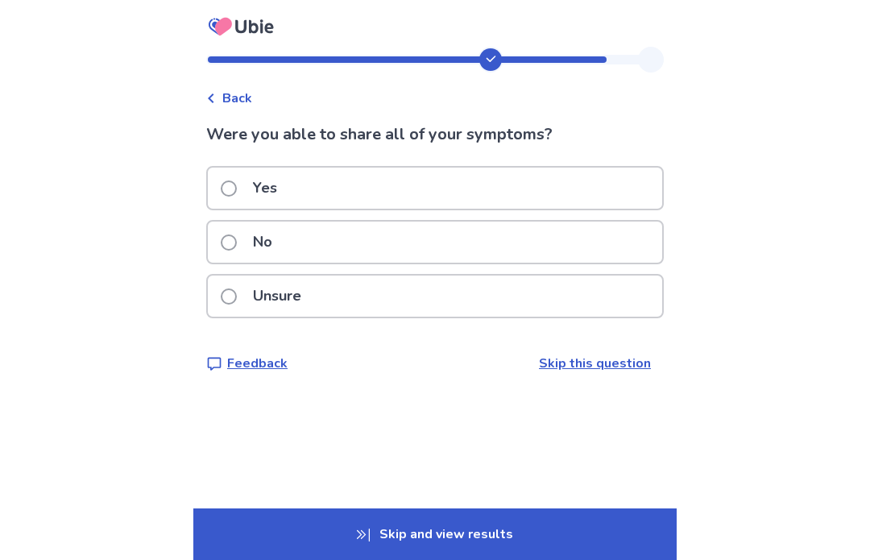
click at [235, 185] on span at bounding box center [229, 188] width 16 height 16
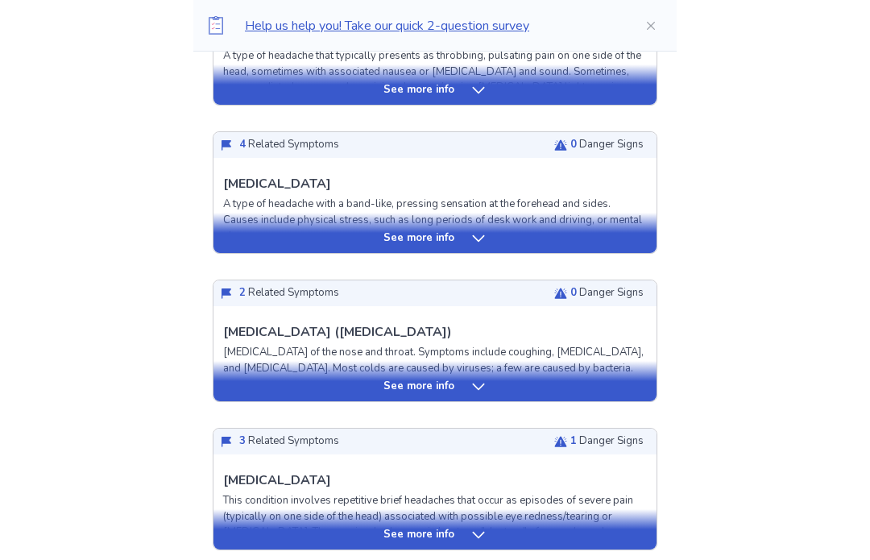
scroll to position [575, 0]
